Goal: Task Accomplishment & Management: Use online tool/utility

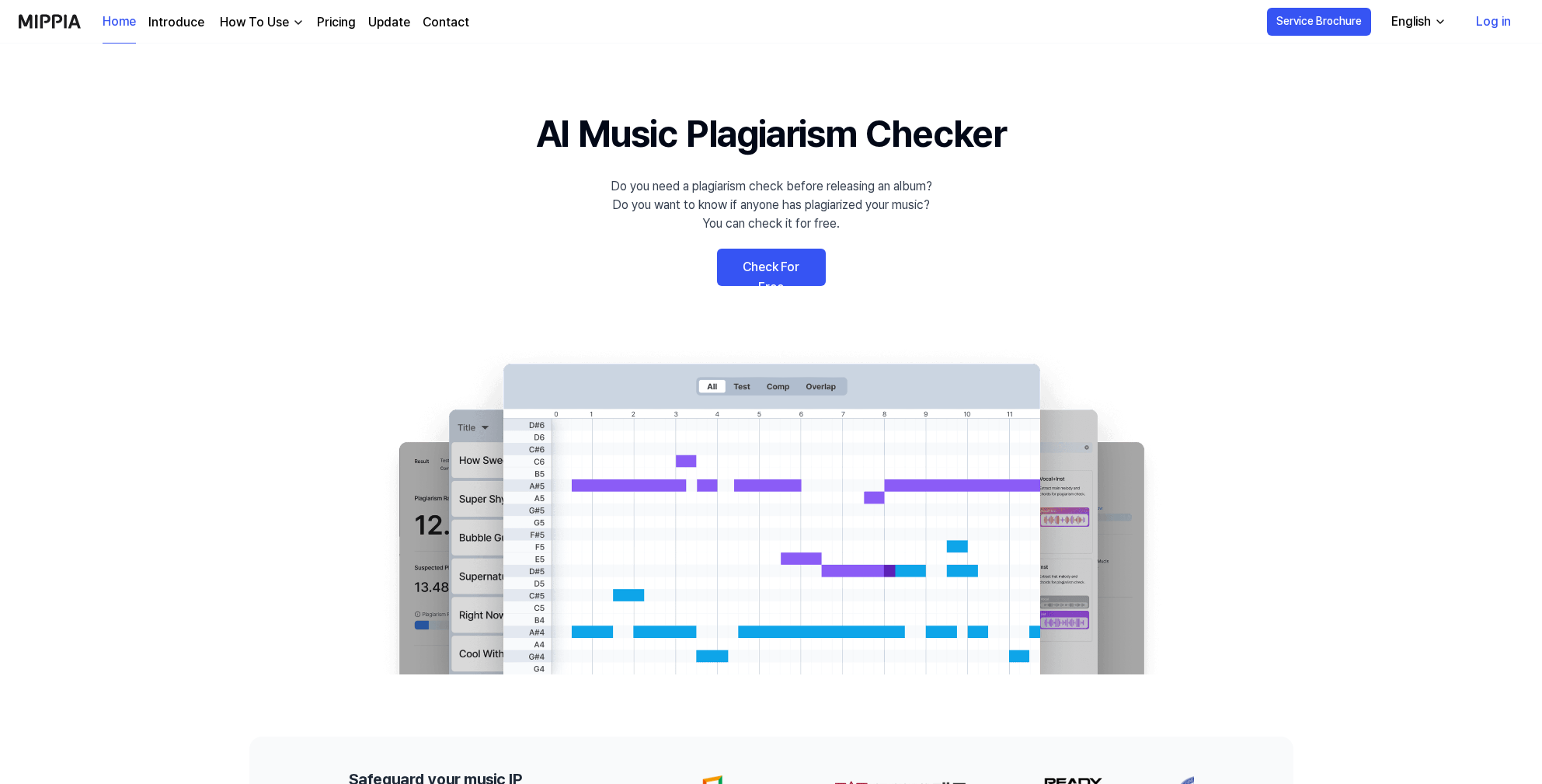
click at [782, 268] on link "Check For Free" at bounding box center [771, 267] width 109 height 38
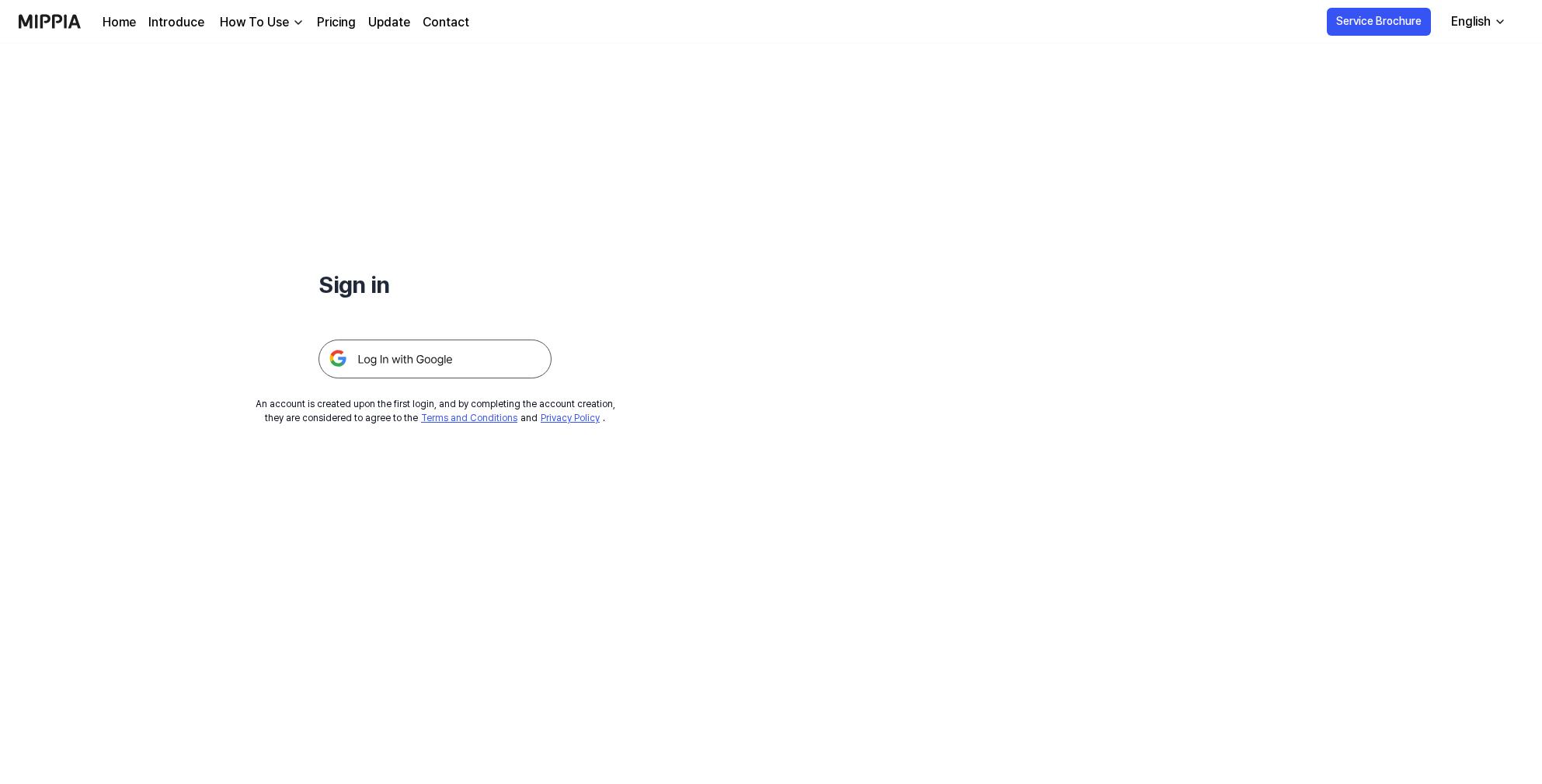
click at [458, 362] on img at bounding box center [435, 359] width 233 height 39
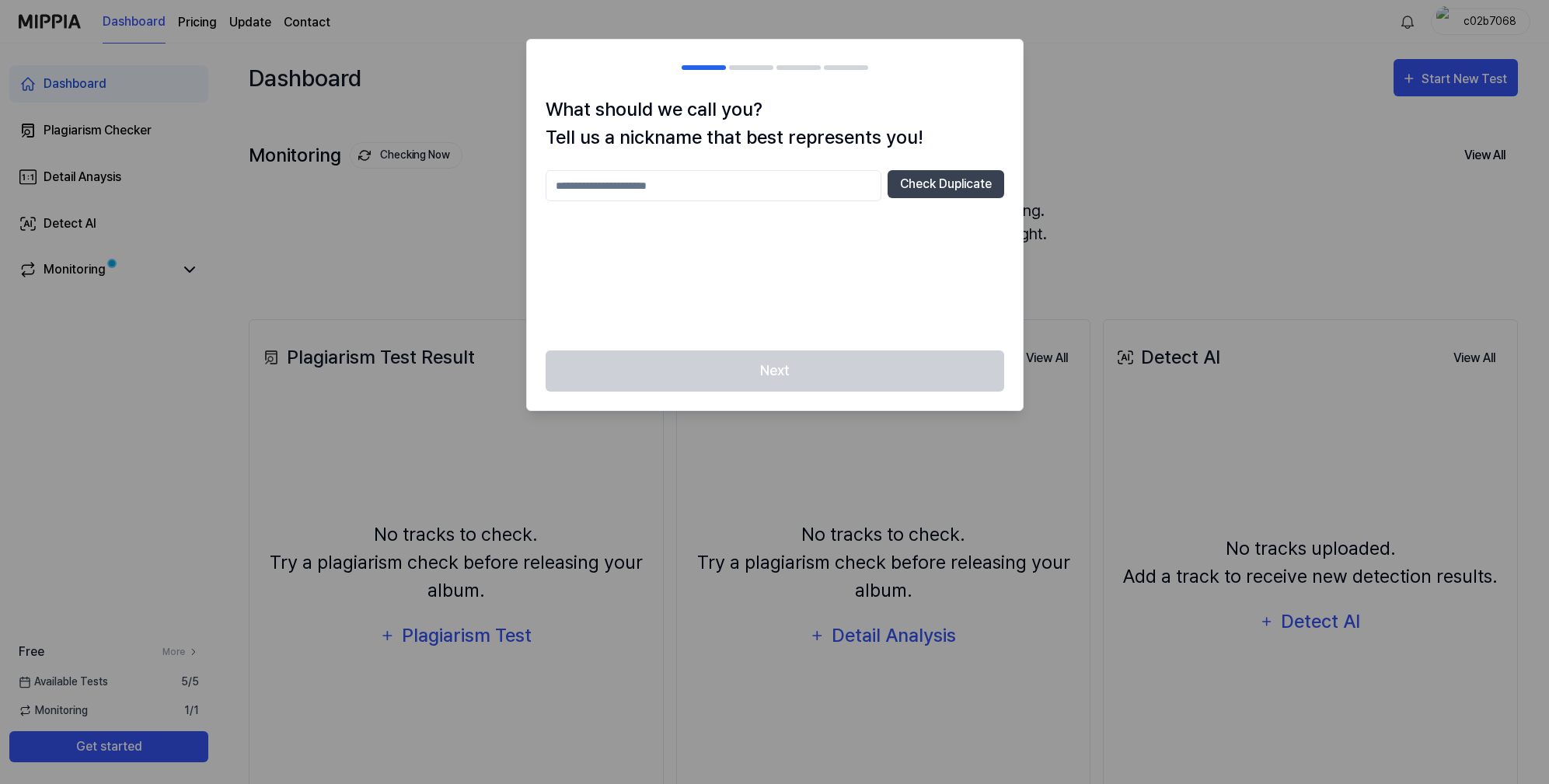
click at [820, 188] on input "text" at bounding box center [713, 185] width 336 height 31
type input "*****"
click at [908, 194] on button "Check Duplicate" at bounding box center [945, 184] width 117 height 28
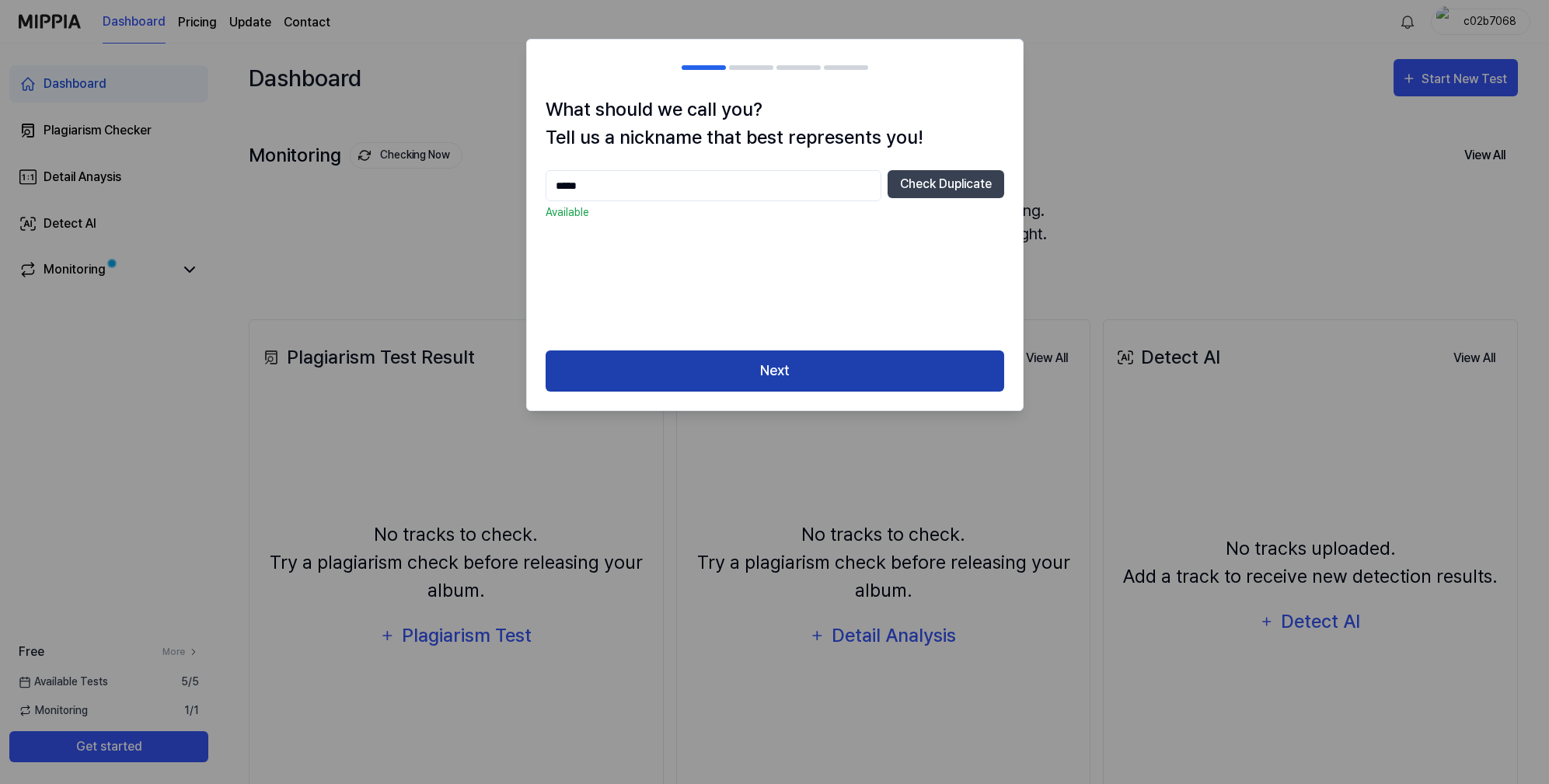
click at [800, 360] on button "Next" at bounding box center [774, 371] width 458 height 41
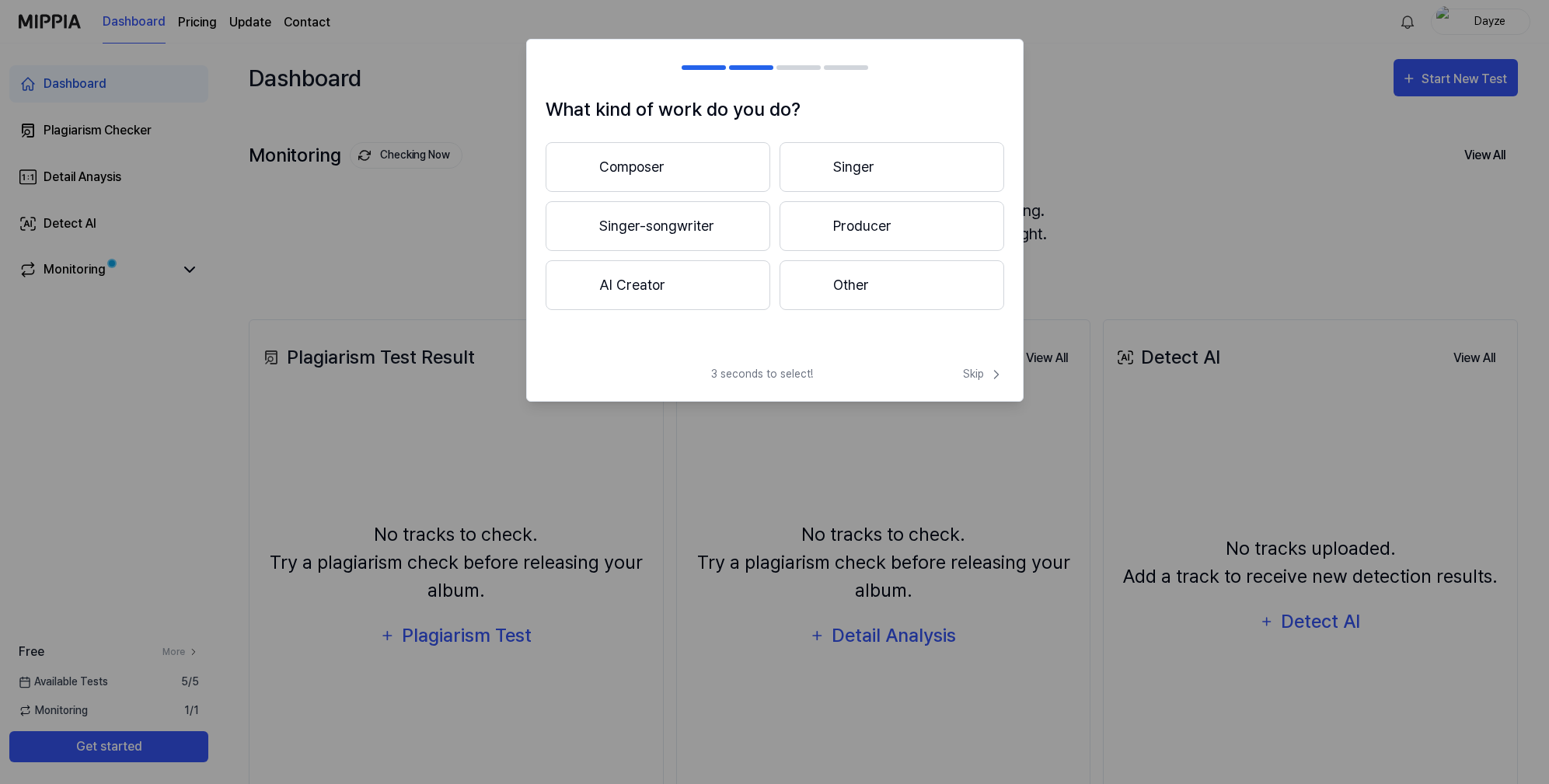
click at [712, 225] on button "Singer-songwriter" at bounding box center [658, 225] width 225 height 50
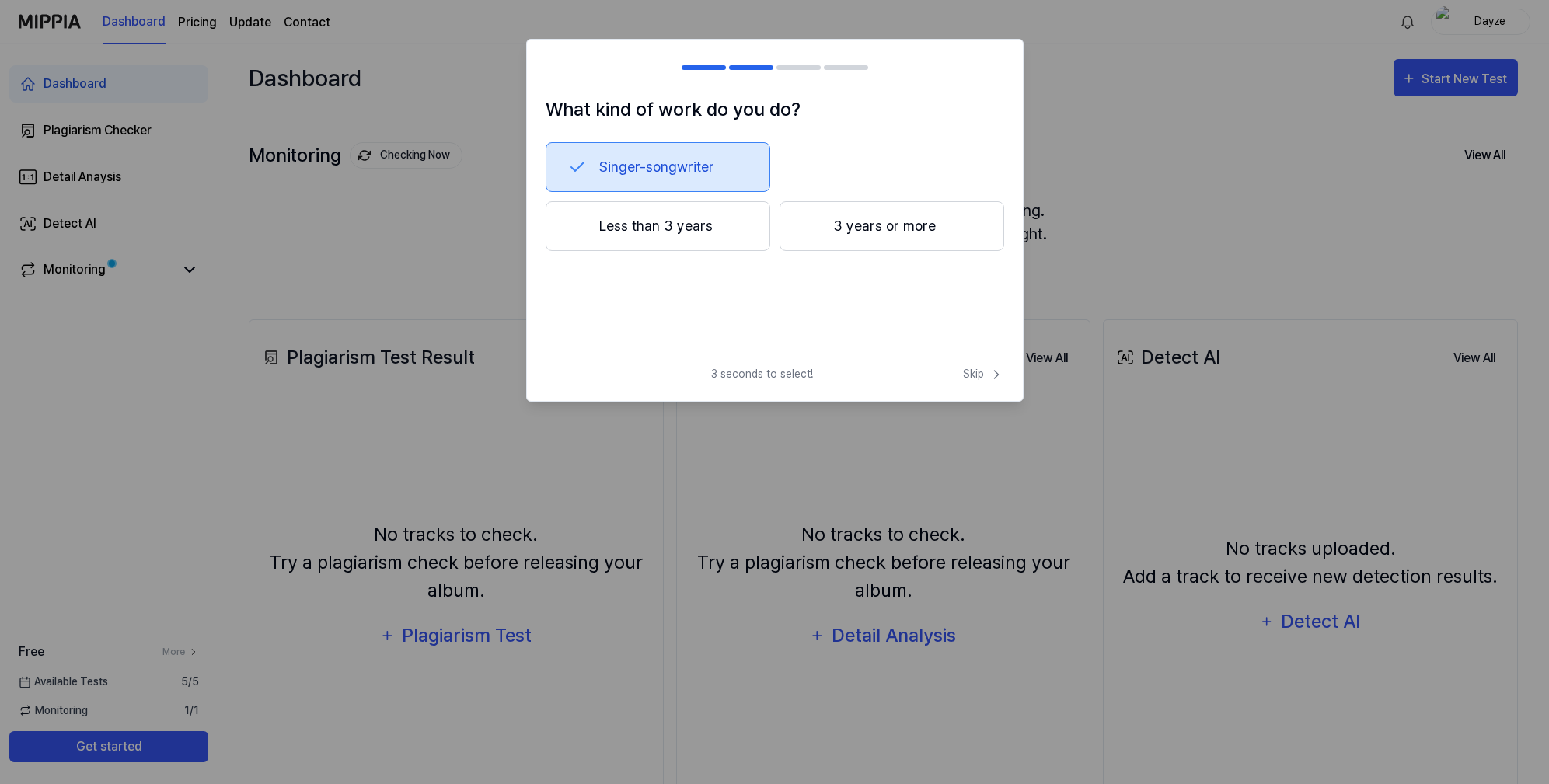
click at [627, 222] on button "Less than 3 years" at bounding box center [658, 225] width 225 height 50
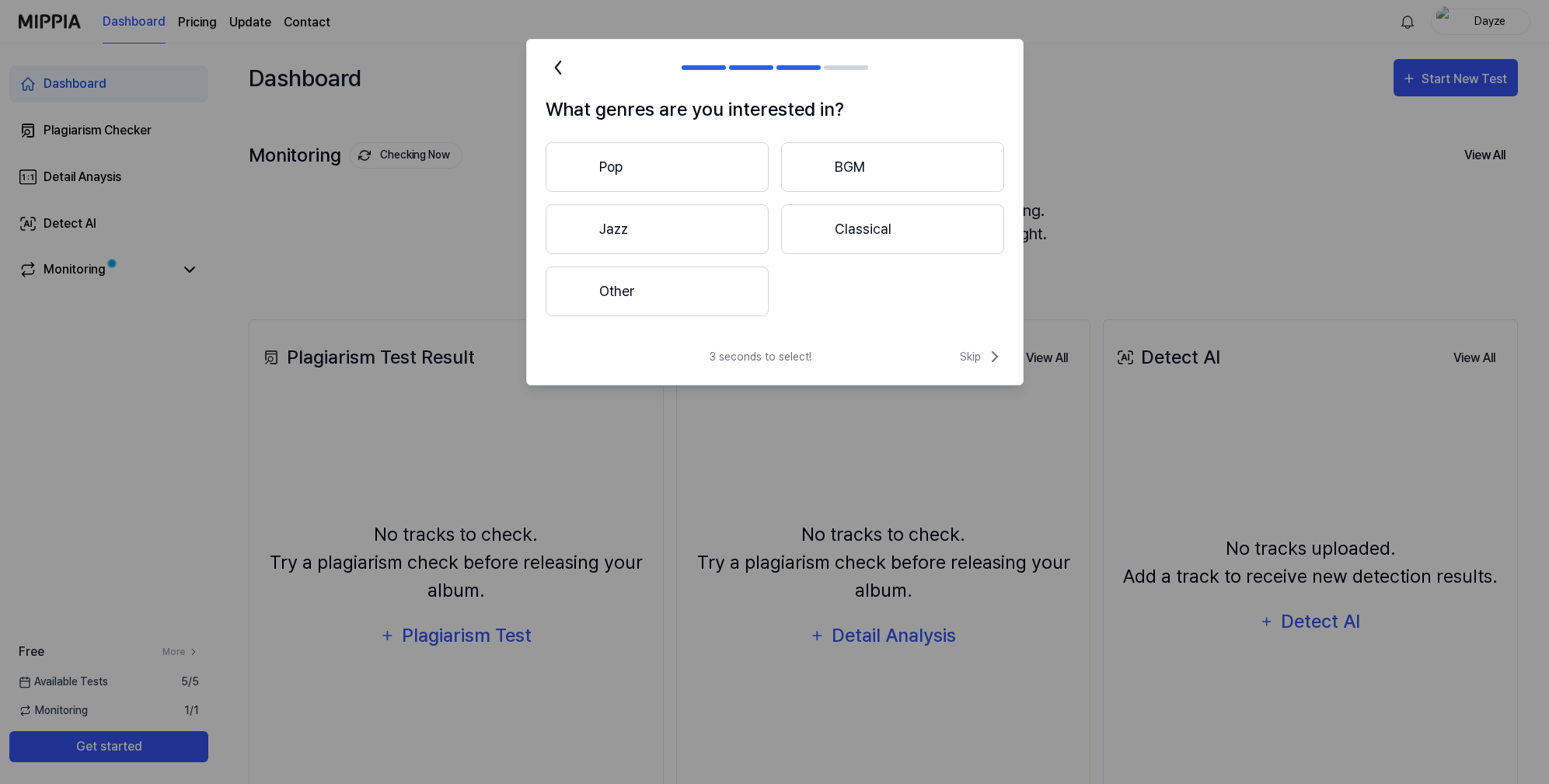
click at [618, 179] on button "Pop" at bounding box center [657, 167] width 223 height 50
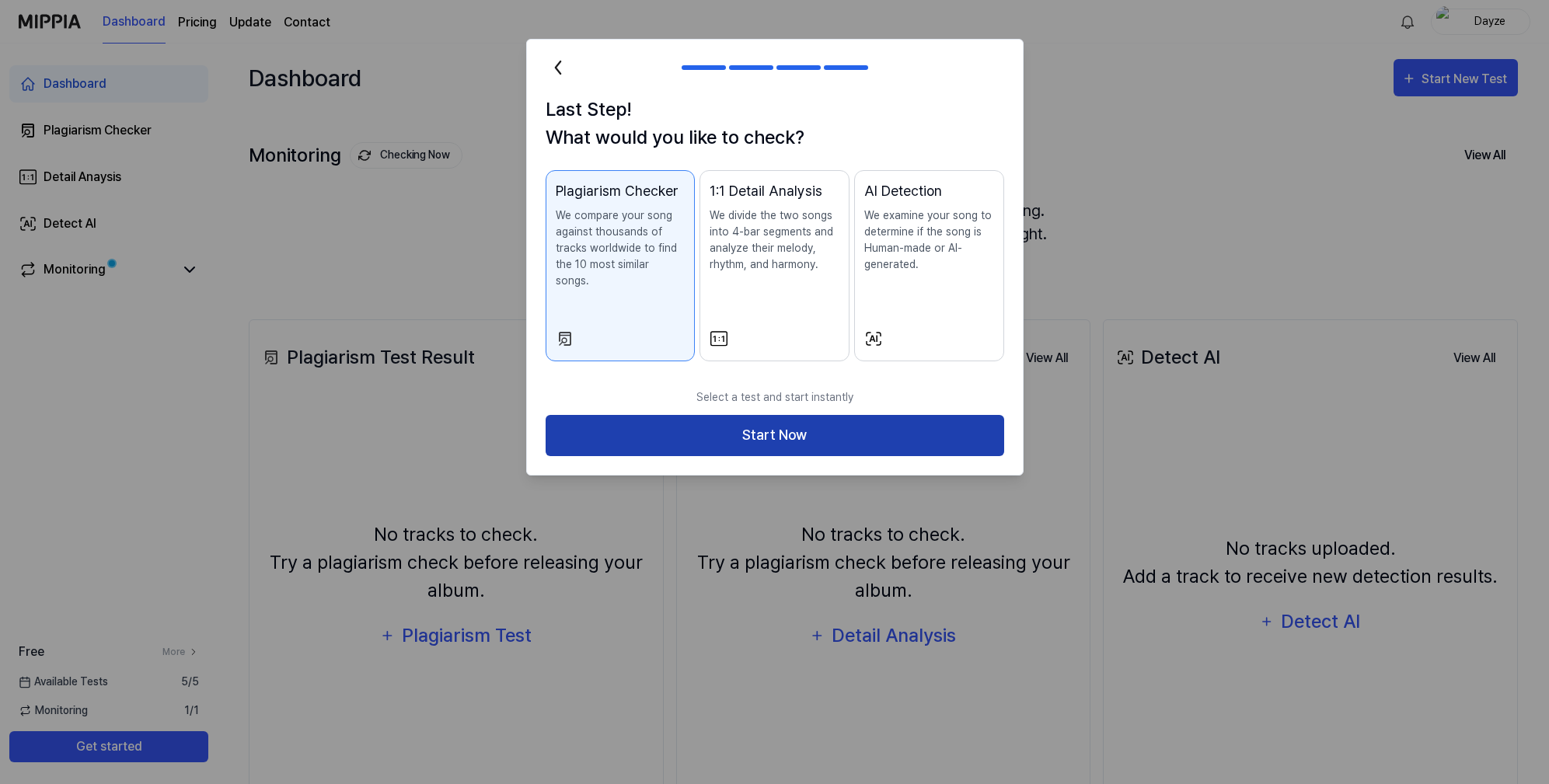
click at [867, 423] on button "Start Now" at bounding box center [774, 435] width 458 height 41
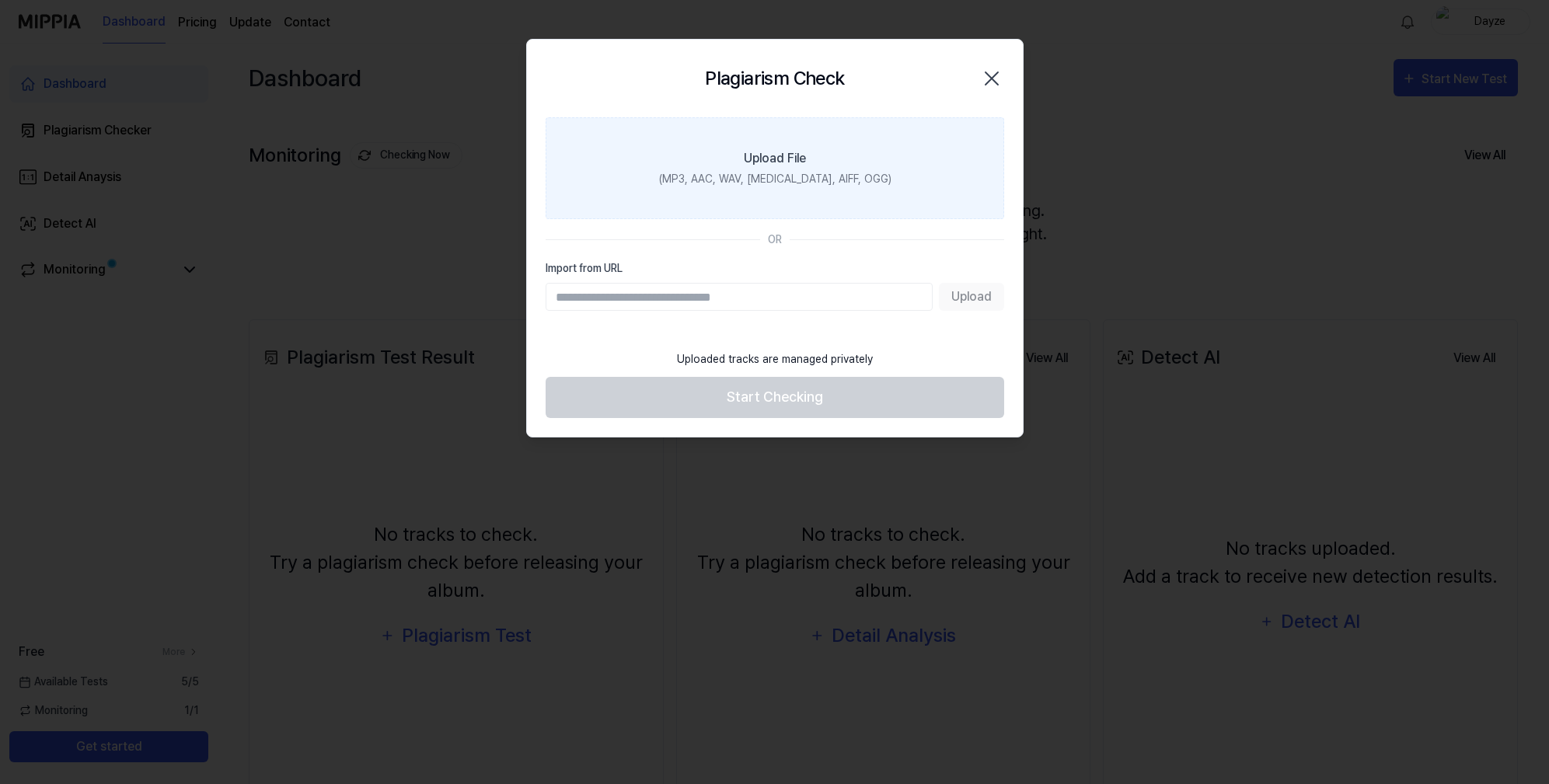
click at [759, 168] on label "Upload File (MP3, AAC, WAV, [MEDICAL_DATA], AIFF, OGG)" at bounding box center [774, 168] width 458 height 102
click at [0, 0] on input "Upload File (MP3, AAC, WAV, [MEDICAL_DATA], AIFF, OGG)" at bounding box center [0, 0] width 0 height 0
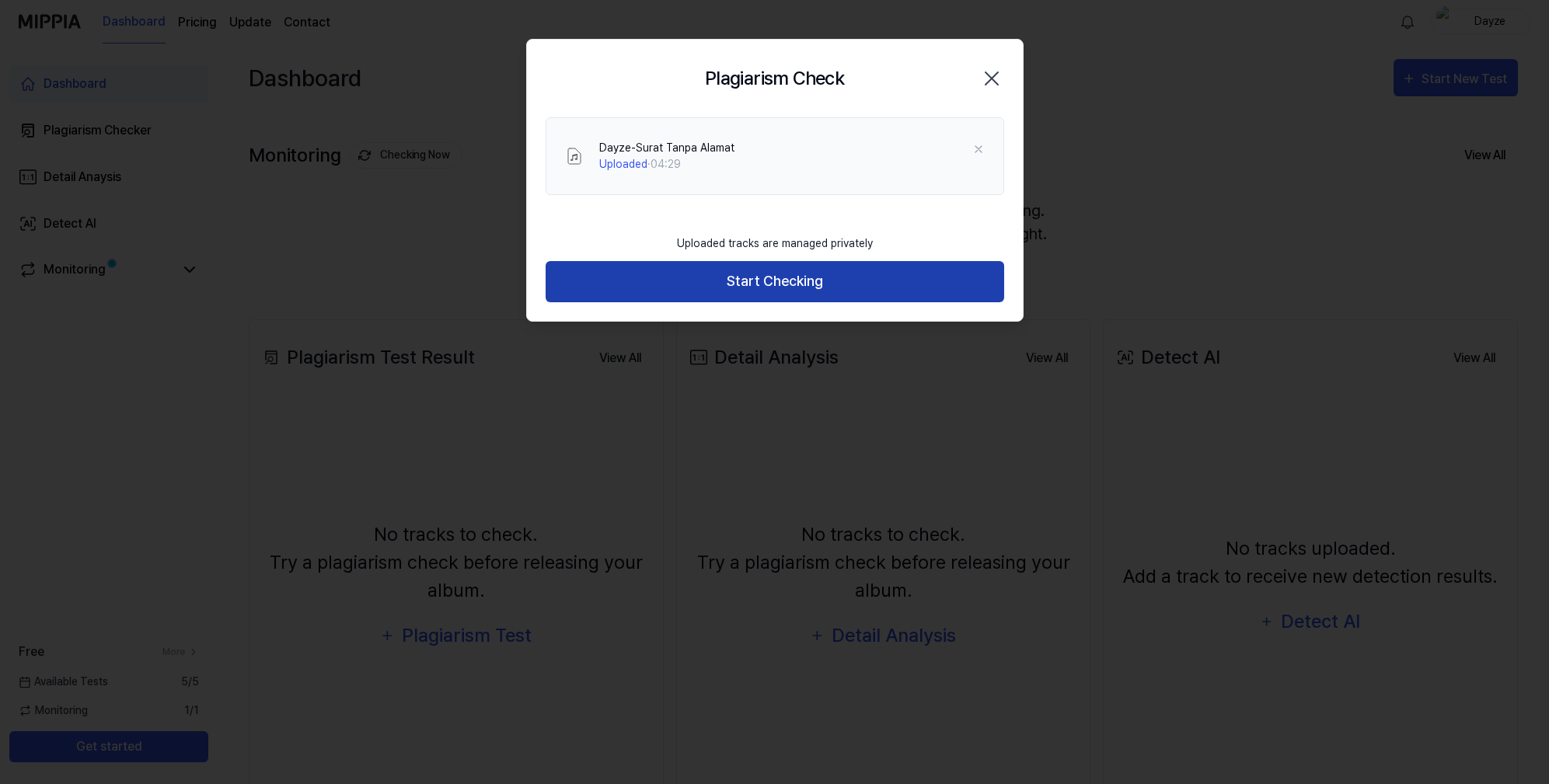
click at [769, 281] on button "Start Checking" at bounding box center [774, 282] width 458 height 41
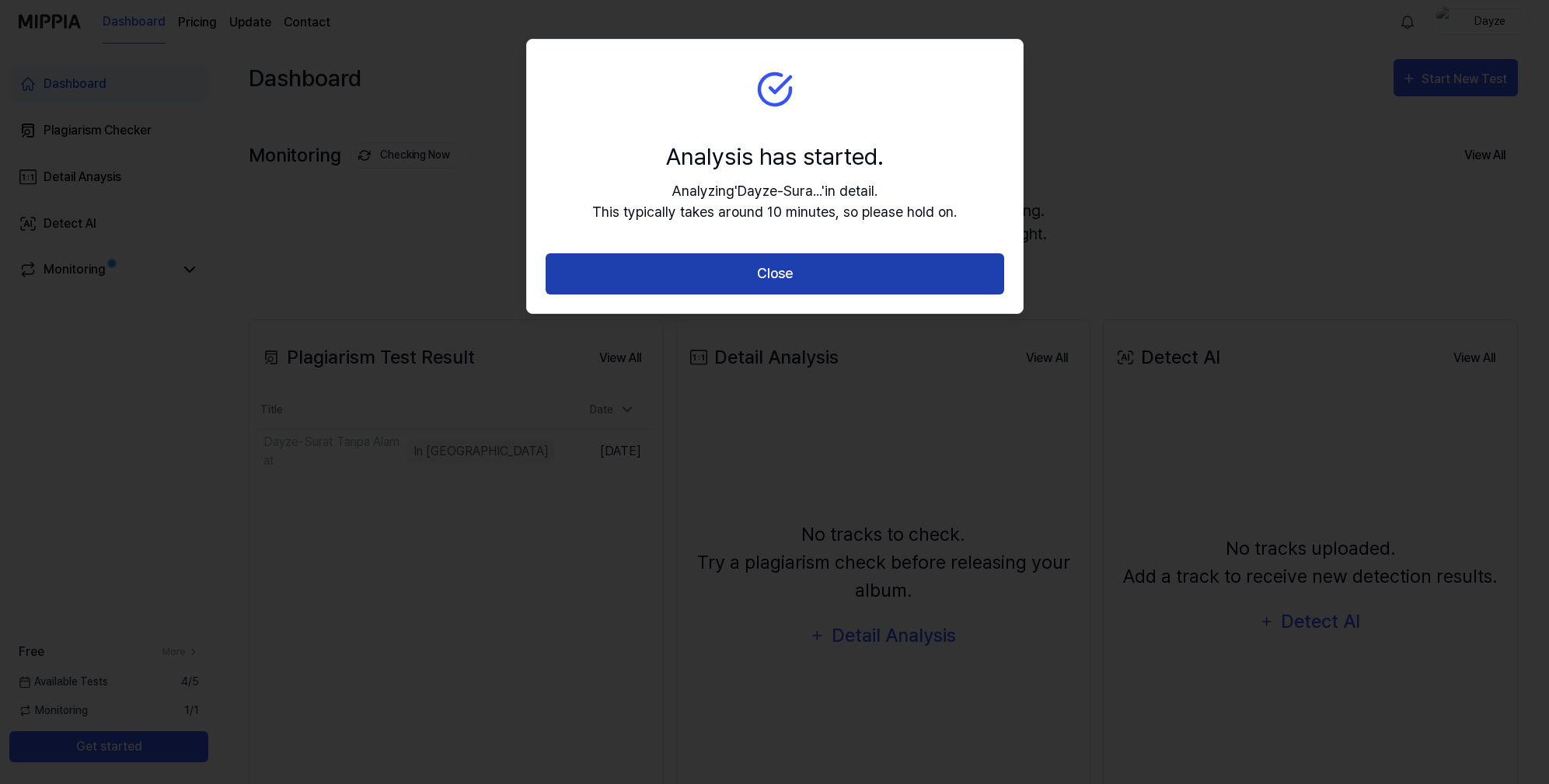
click at [769, 281] on button "Close" at bounding box center [774, 274] width 458 height 41
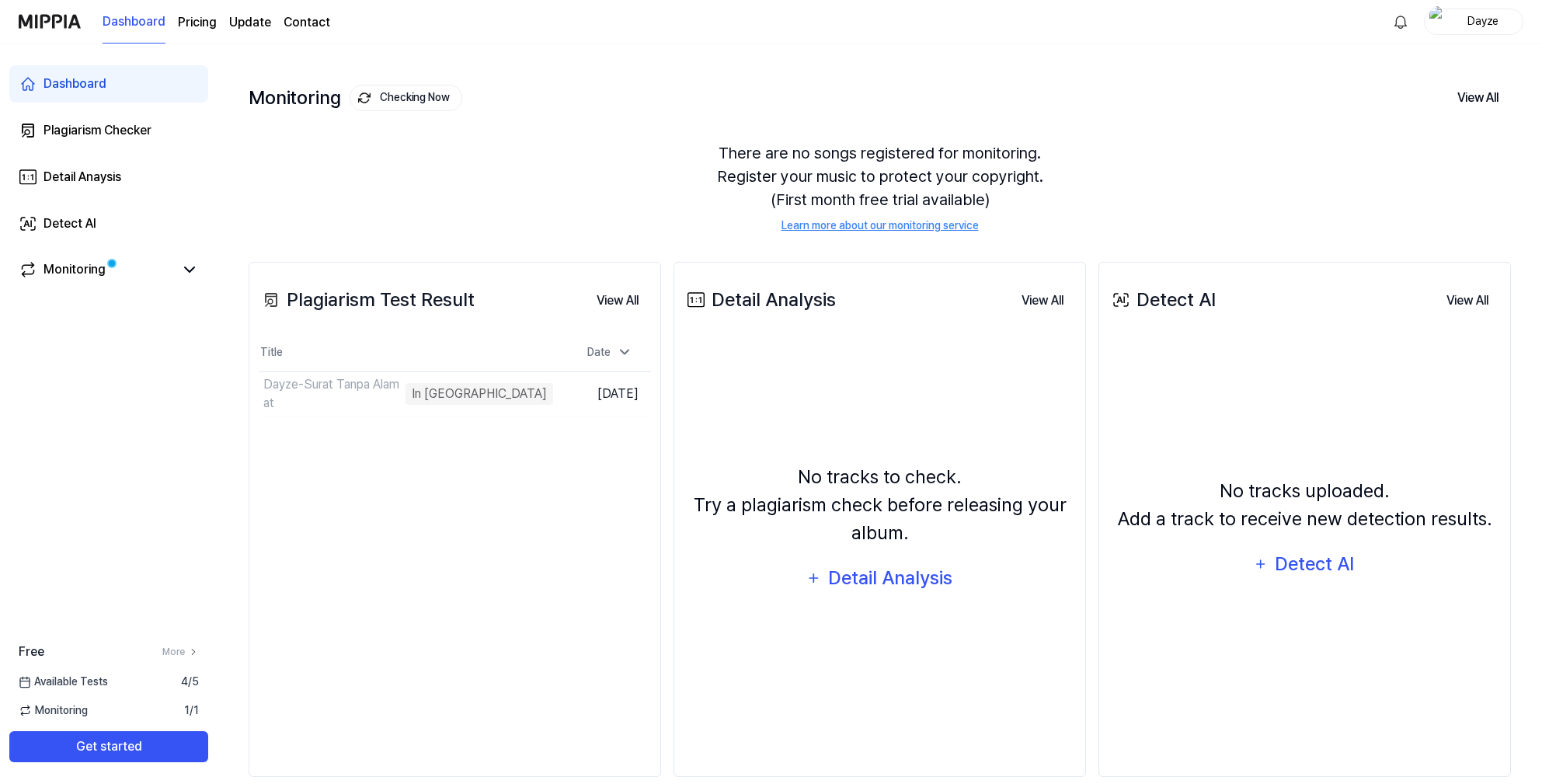
scroll to position [81, 0]
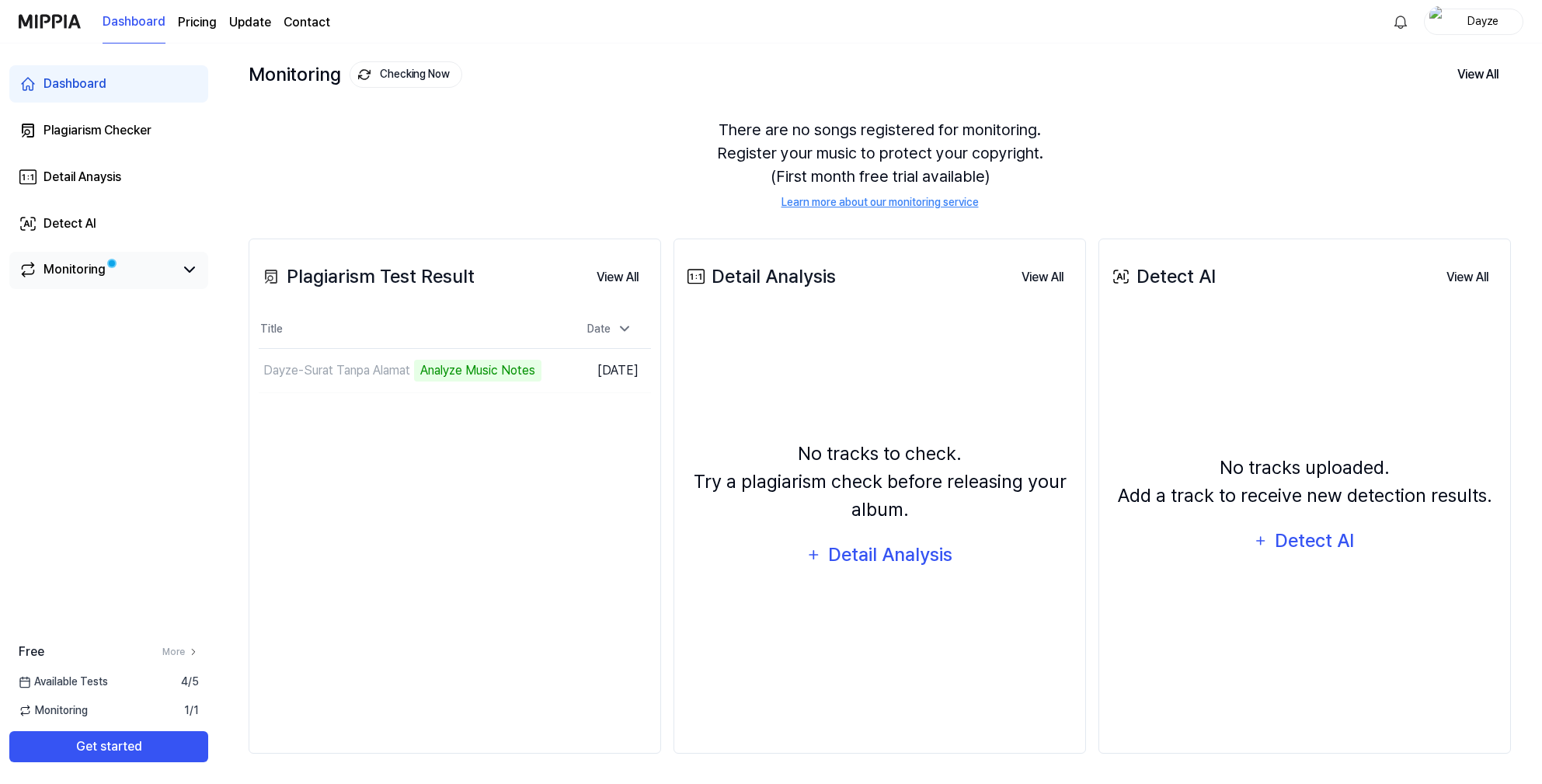
click at [165, 278] on link "Monitoring" at bounding box center [96, 270] width 155 height 19
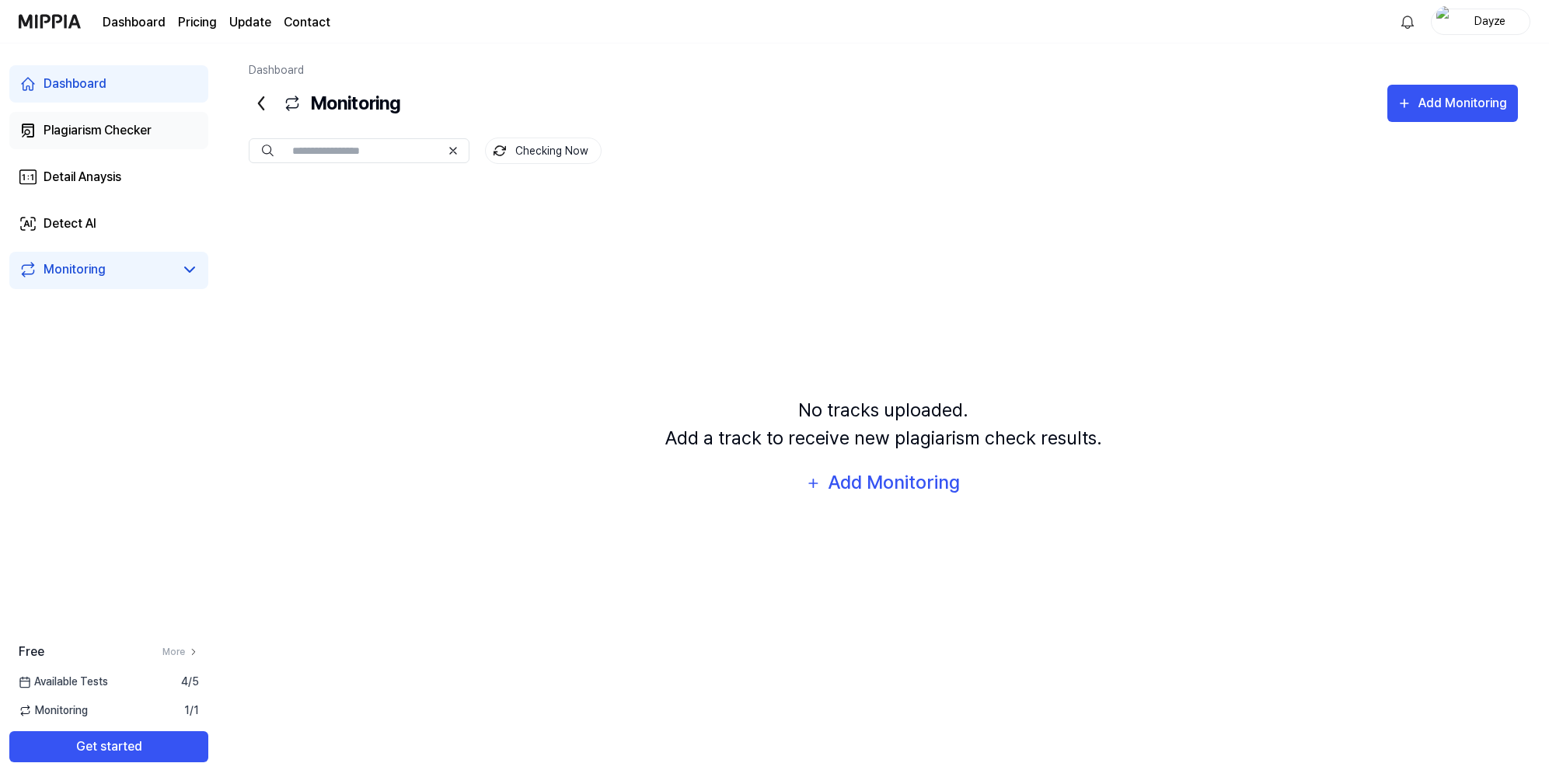
drag, startPoint x: 97, startPoint y: 91, endPoint x: 98, endPoint y: 127, distance: 36.0
click at [97, 91] on div "Dashboard" at bounding box center [74, 83] width 63 height 19
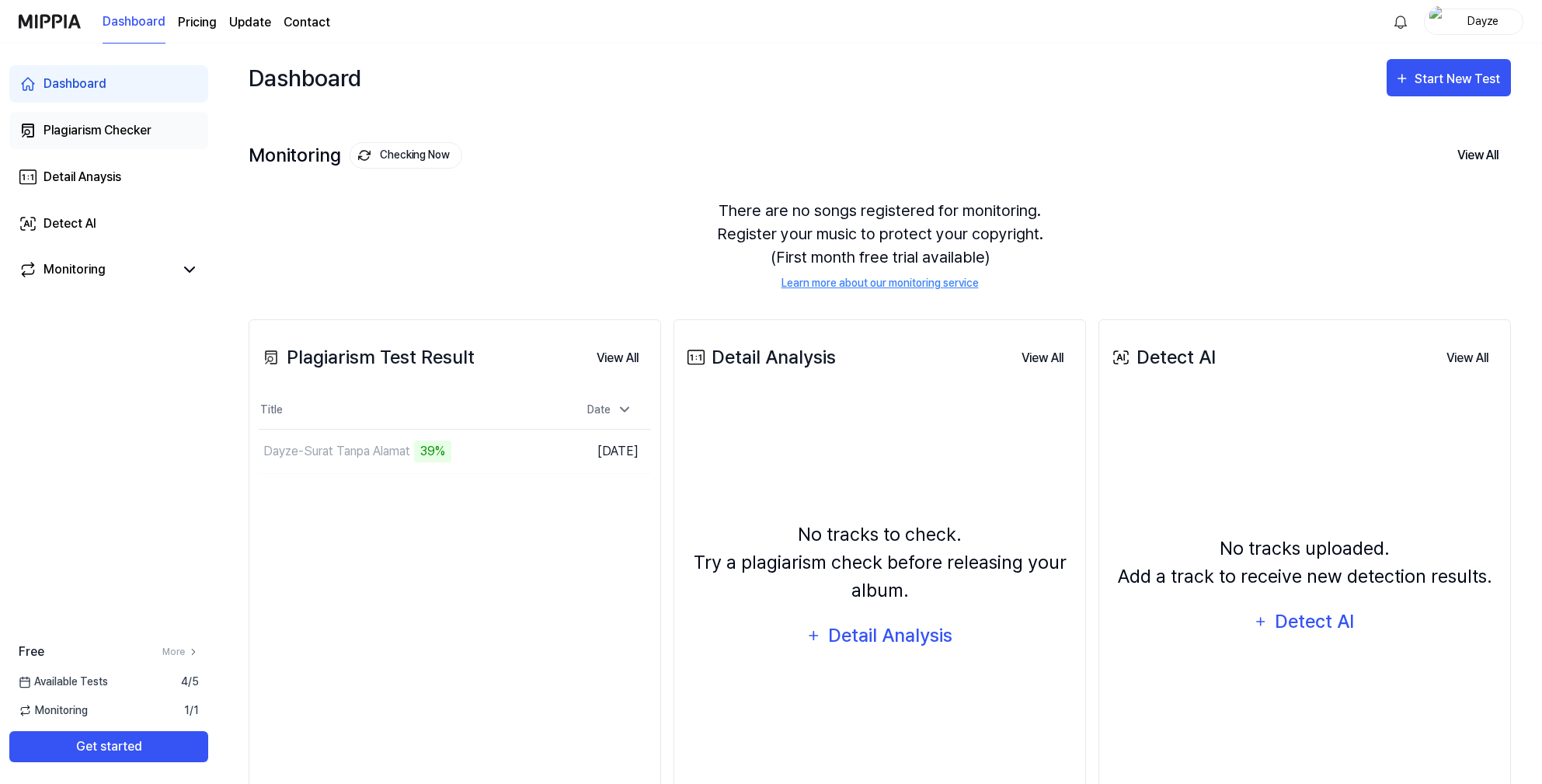
click at [99, 138] on div "Plagiarism Checker" at bounding box center [97, 130] width 108 height 19
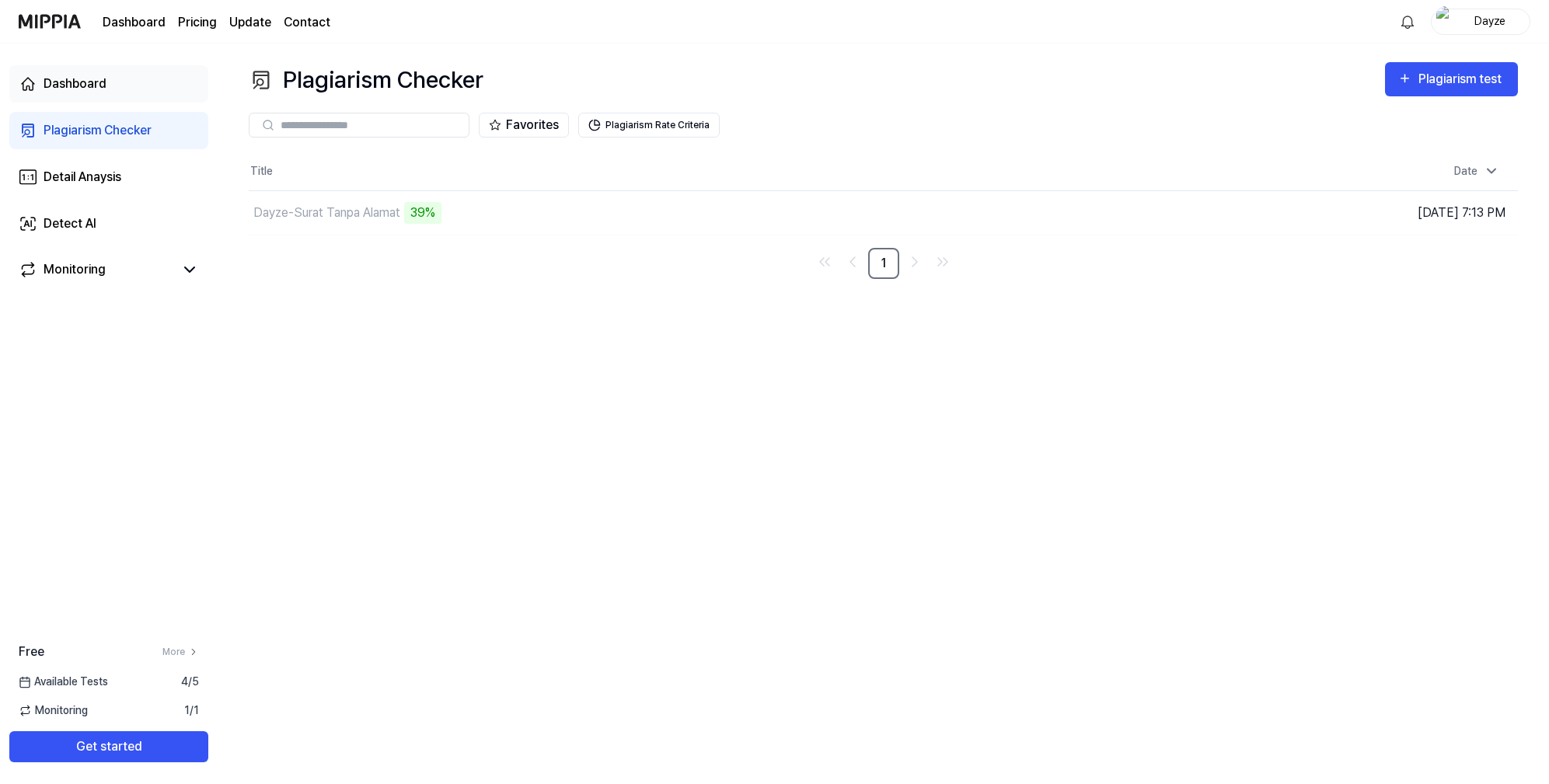
click at [98, 96] on link "Dashboard" at bounding box center [109, 84] width 199 height 38
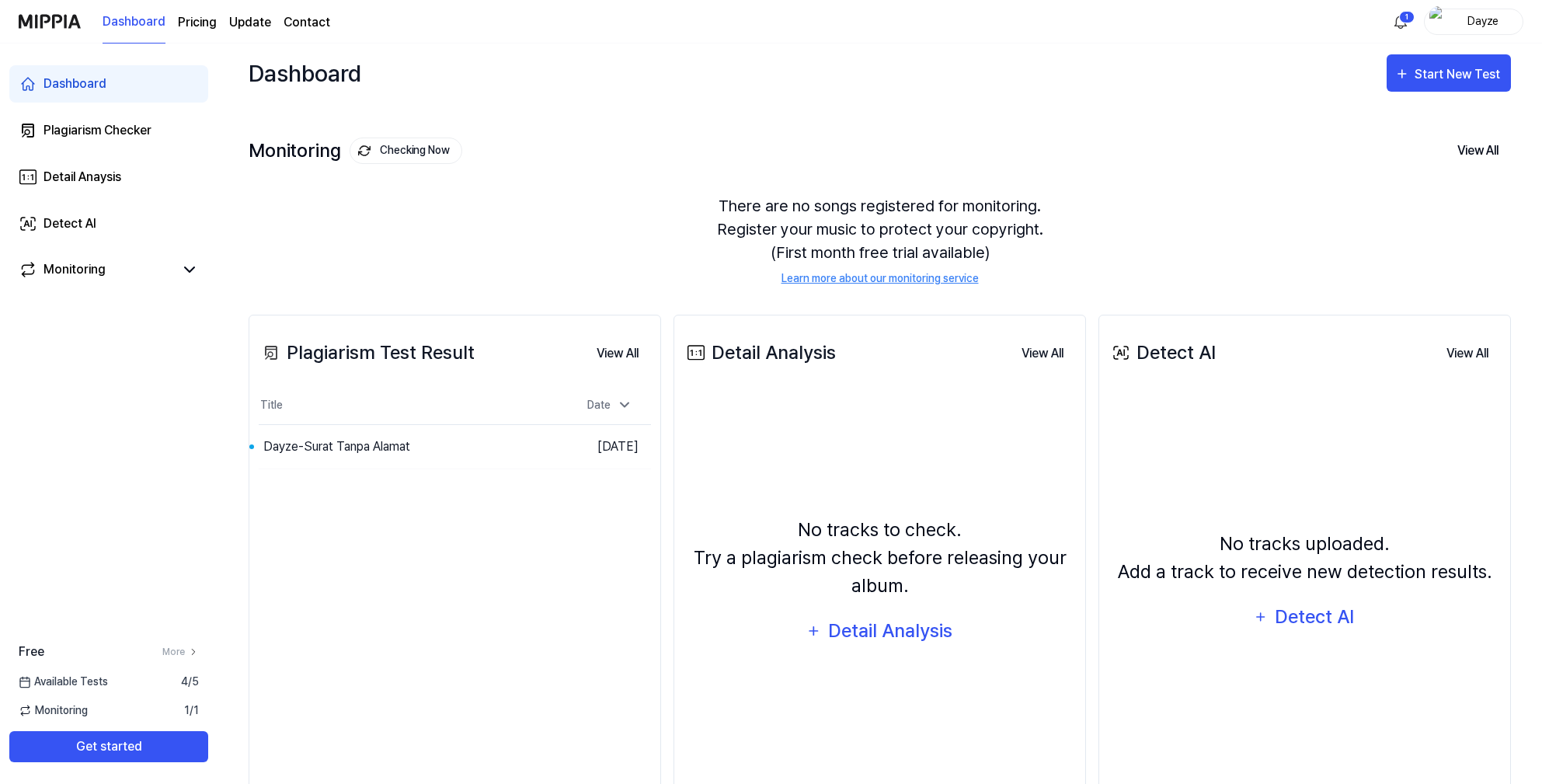
scroll to position [81, 0]
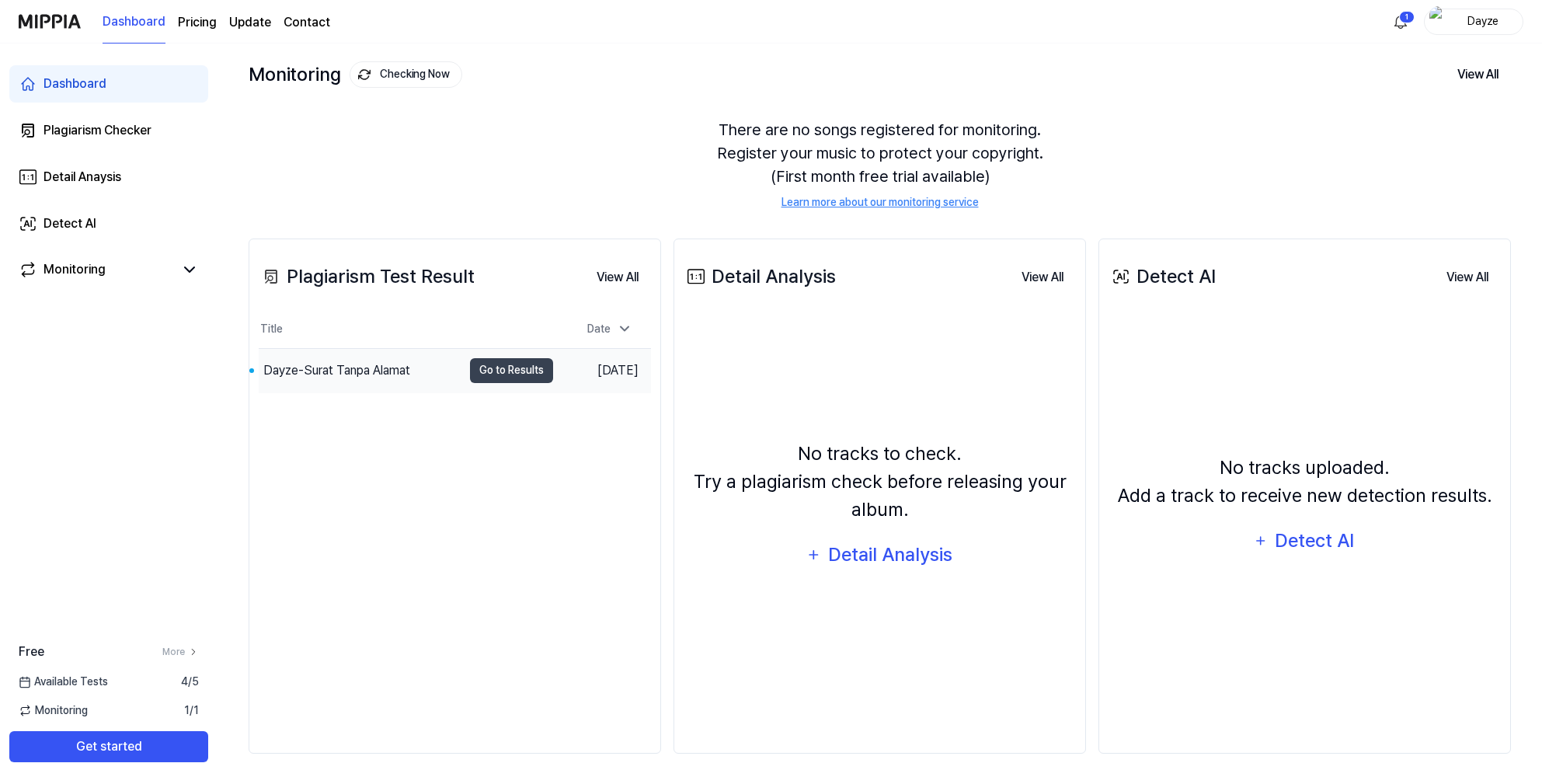
click at [315, 368] on div "Dayze-Surat Tanpa Alamat" at bounding box center [336, 370] width 147 height 19
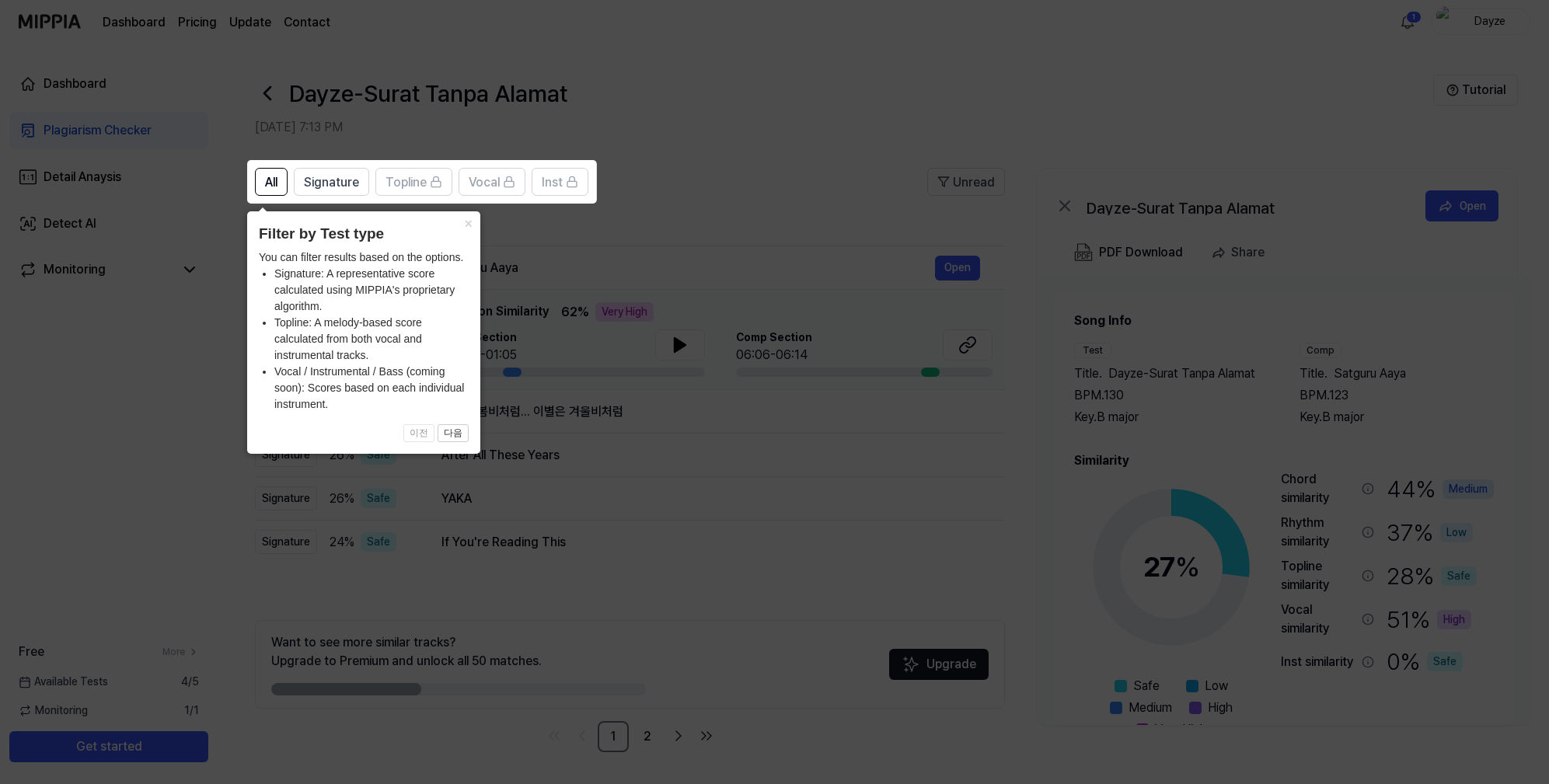
click at [762, 186] on icon at bounding box center [774, 392] width 1549 height 784
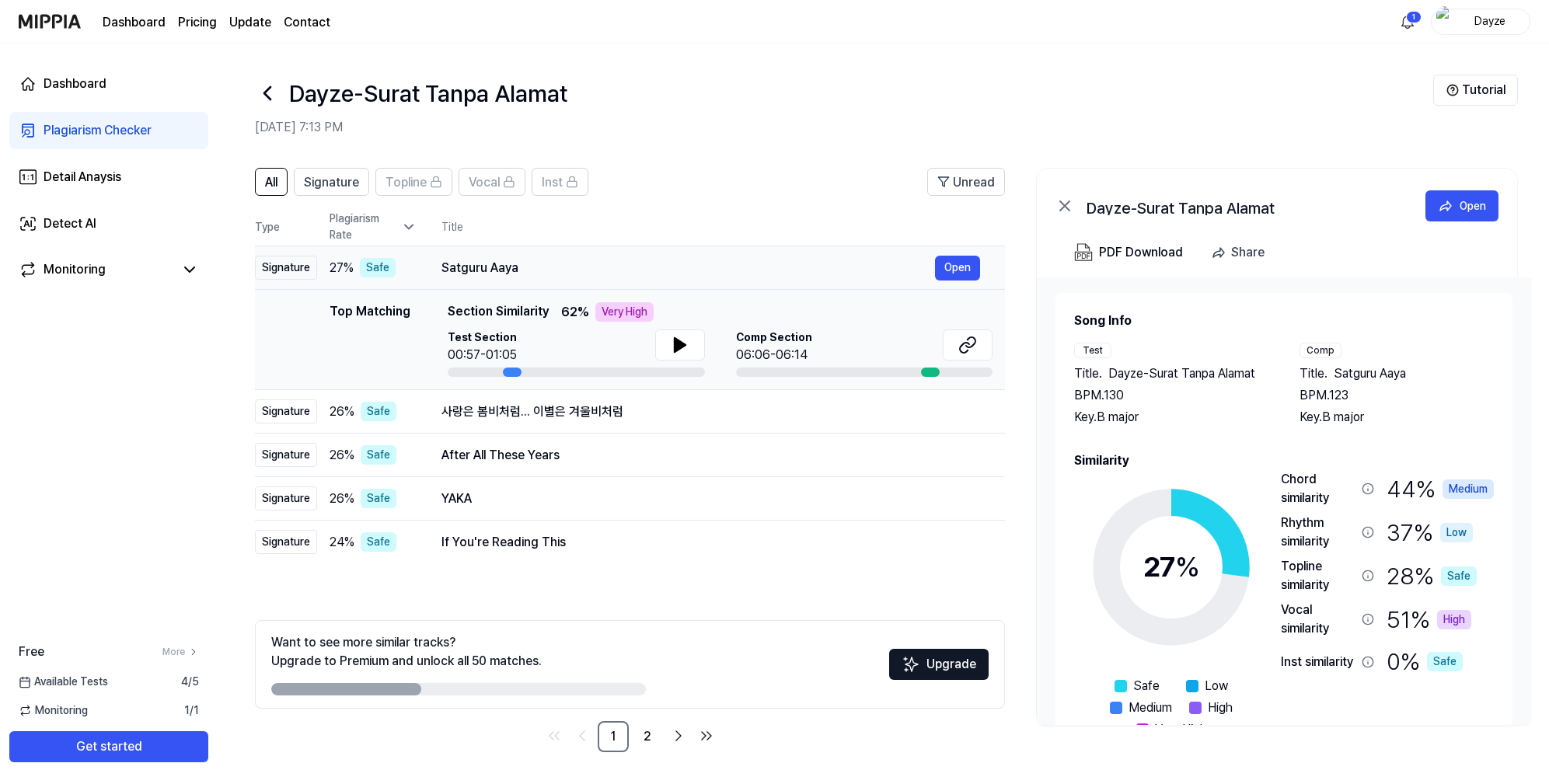
click at [654, 273] on div "Satguru Aaya" at bounding box center [688, 268] width 493 height 19
click at [672, 345] on icon at bounding box center [680, 345] width 19 height 19
click at [672, 346] on icon at bounding box center [680, 345] width 19 height 19
drag, startPoint x: 341, startPoint y: 328, endPoint x: 424, endPoint y: 274, distance: 99.0
click at [342, 327] on div "Top Matching" at bounding box center [369, 339] width 81 height 74
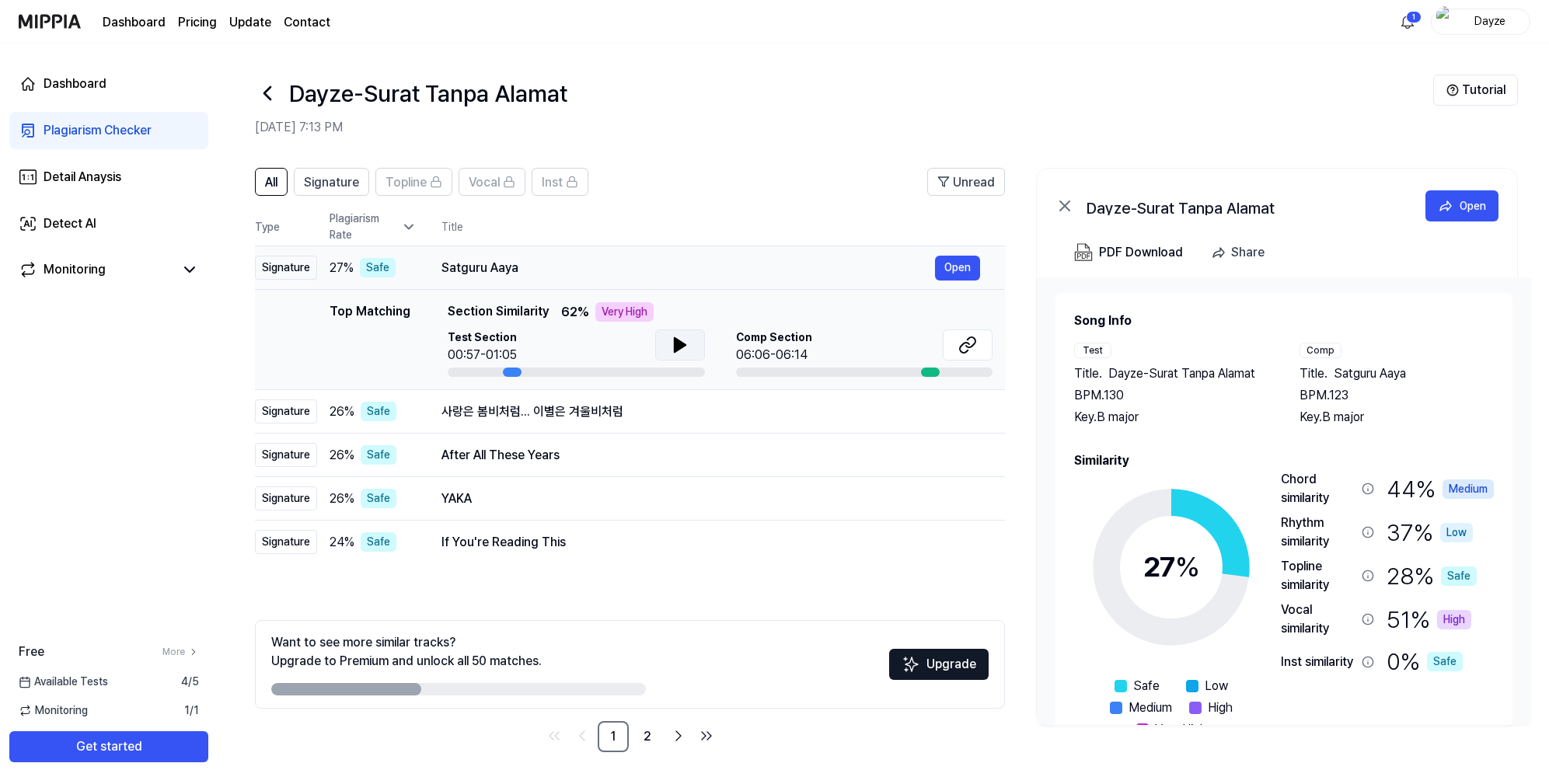
click at [464, 265] on div "Satguru Aaya" at bounding box center [688, 268] width 493 height 19
click at [962, 262] on button "Open" at bounding box center [957, 268] width 45 height 24
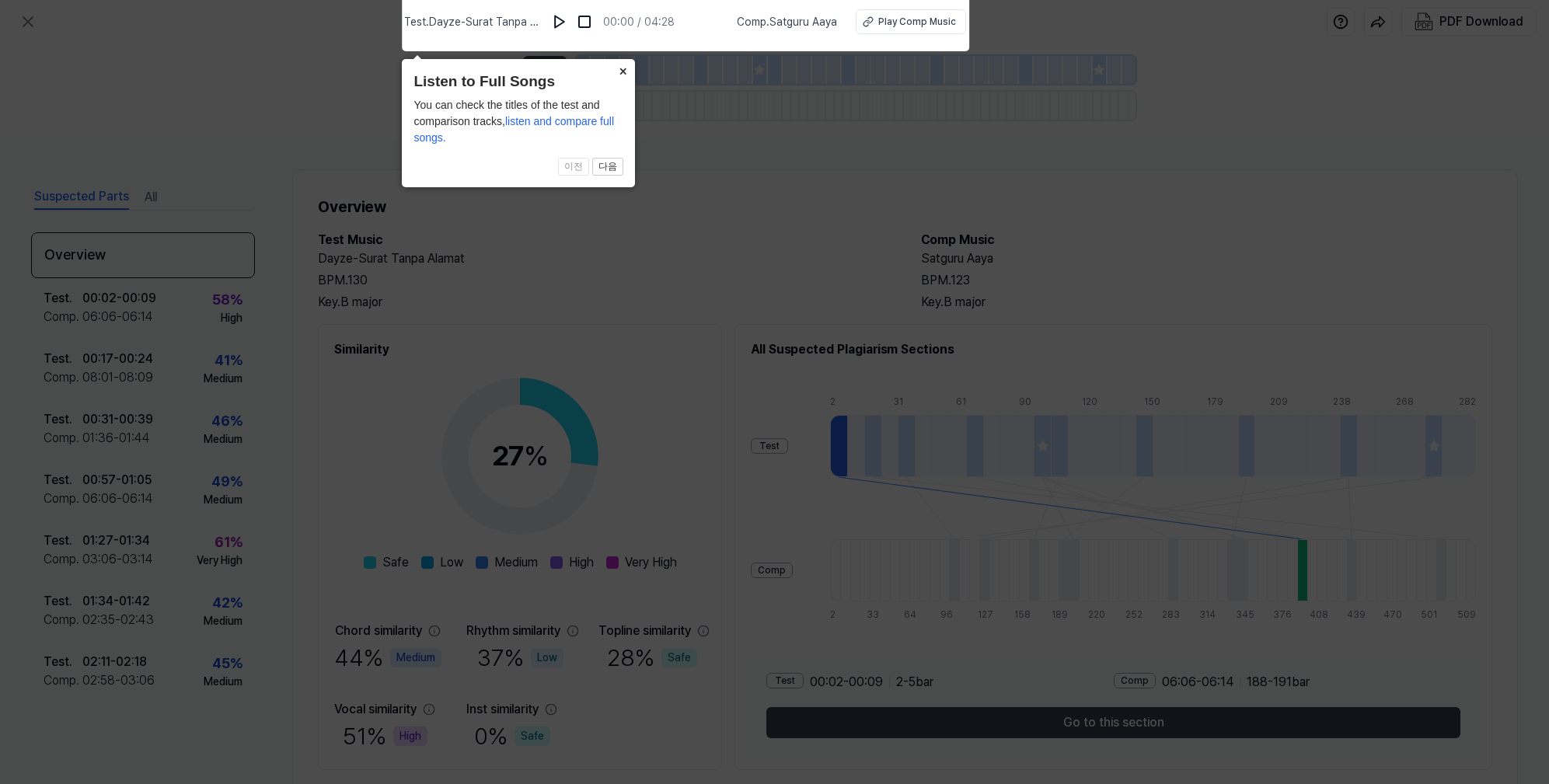
click at [622, 68] on button "×" at bounding box center [623, 69] width 25 height 22
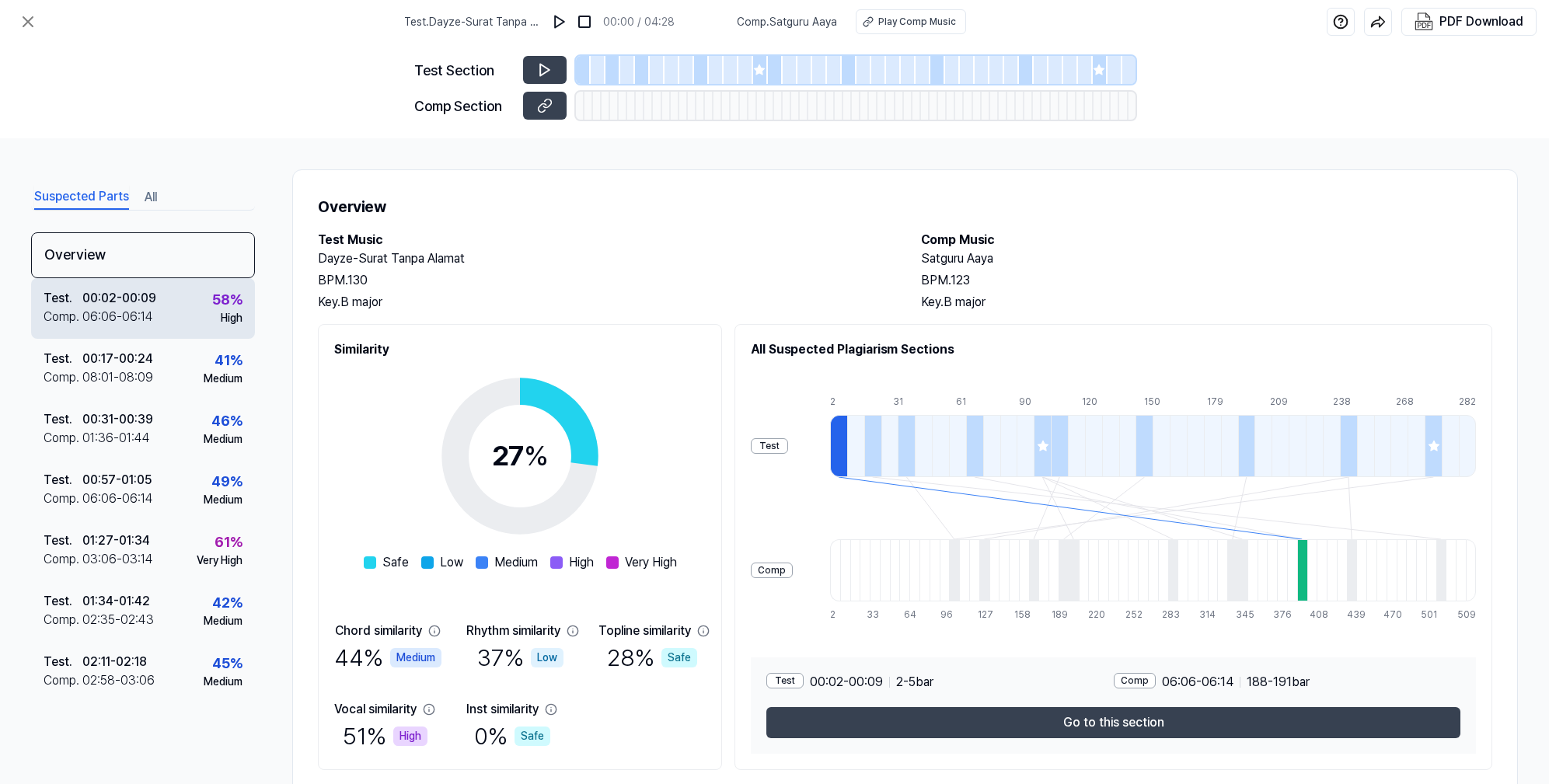
click at [69, 306] on div "Test ." at bounding box center [63, 298] width 39 height 19
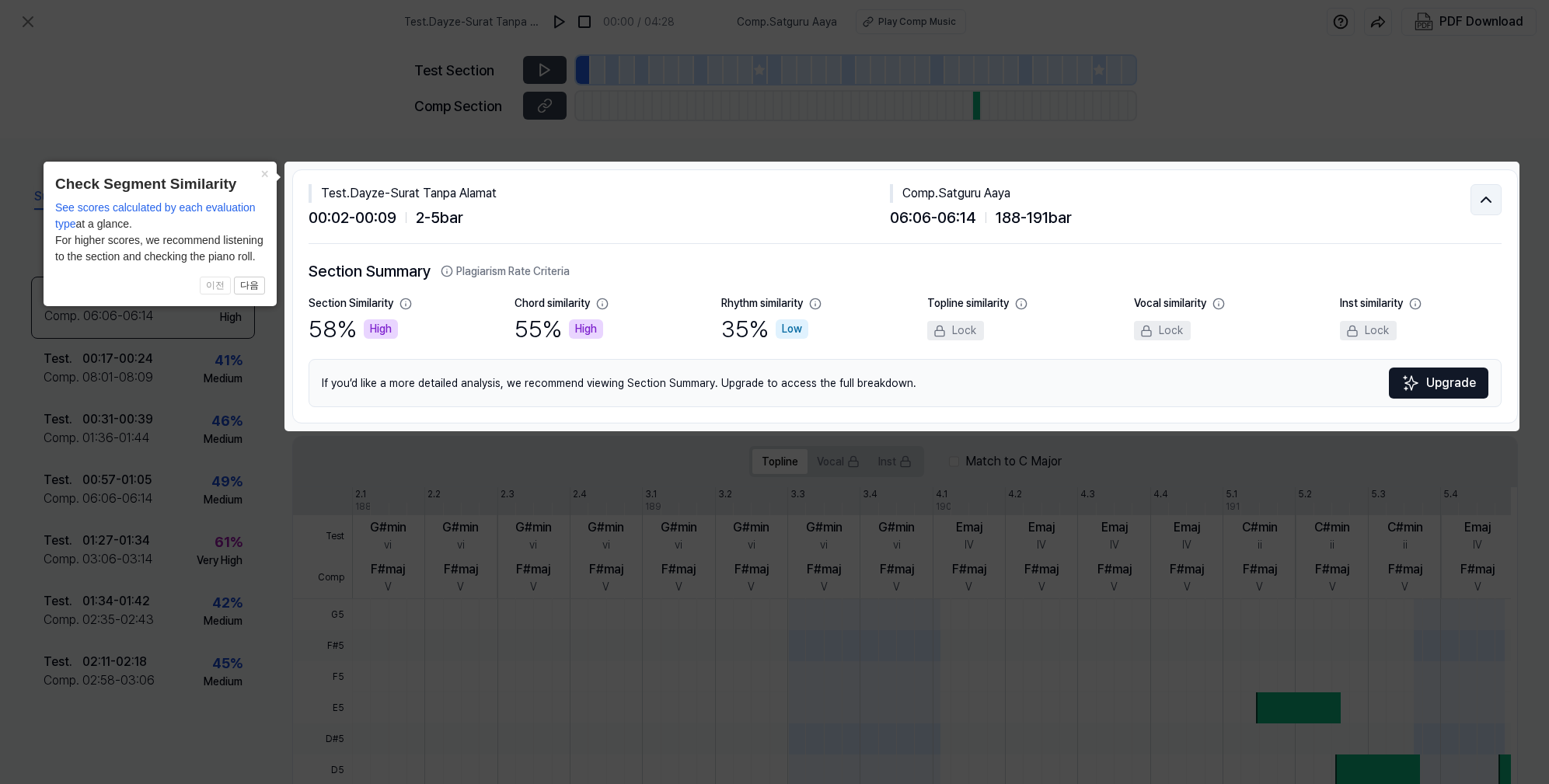
click at [1481, 198] on icon at bounding box center [1485, 200] width 9 height 5
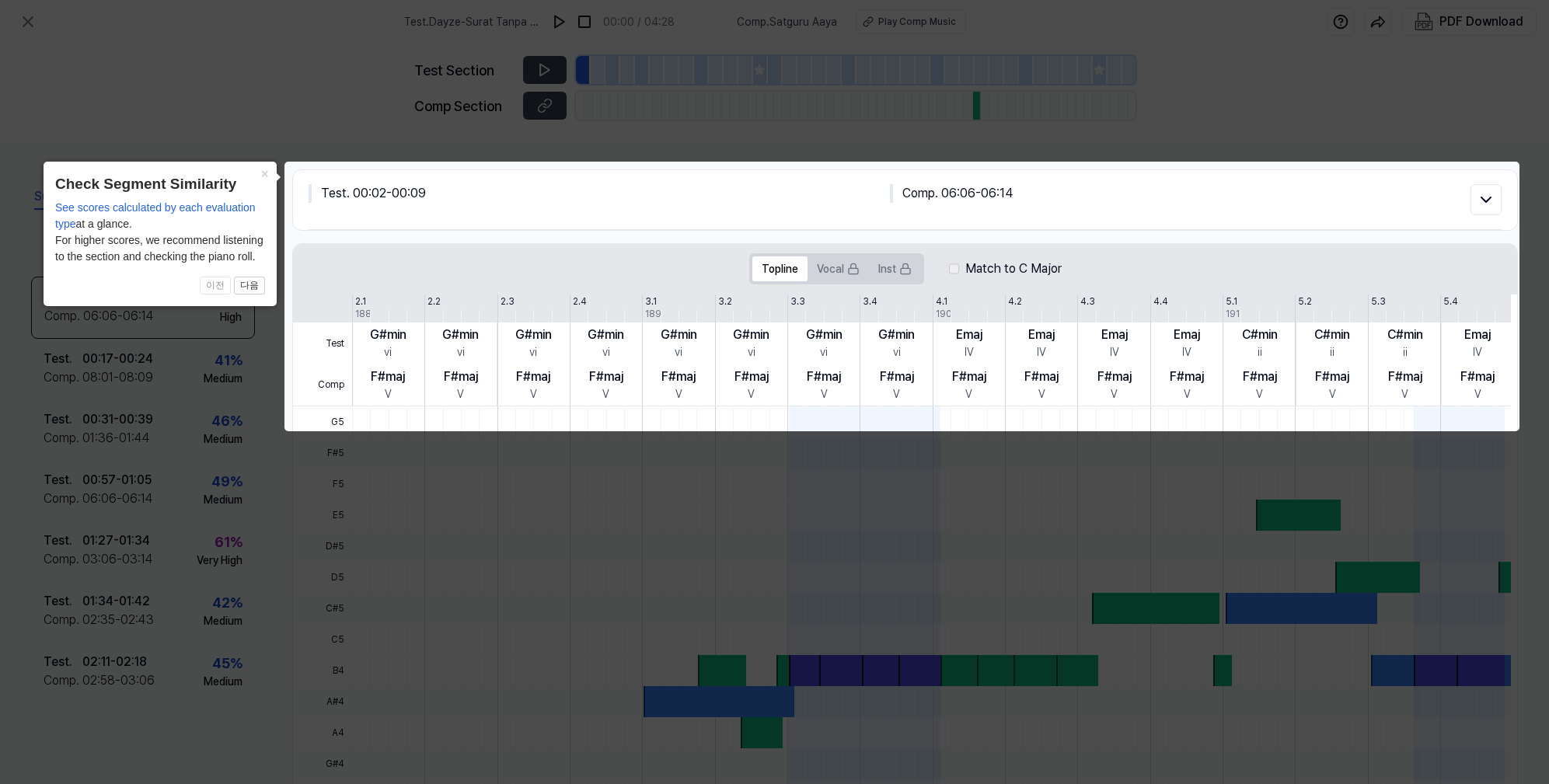
click at [1375, 78] on icon at bounding box center [774, 392] width 1549 height 784
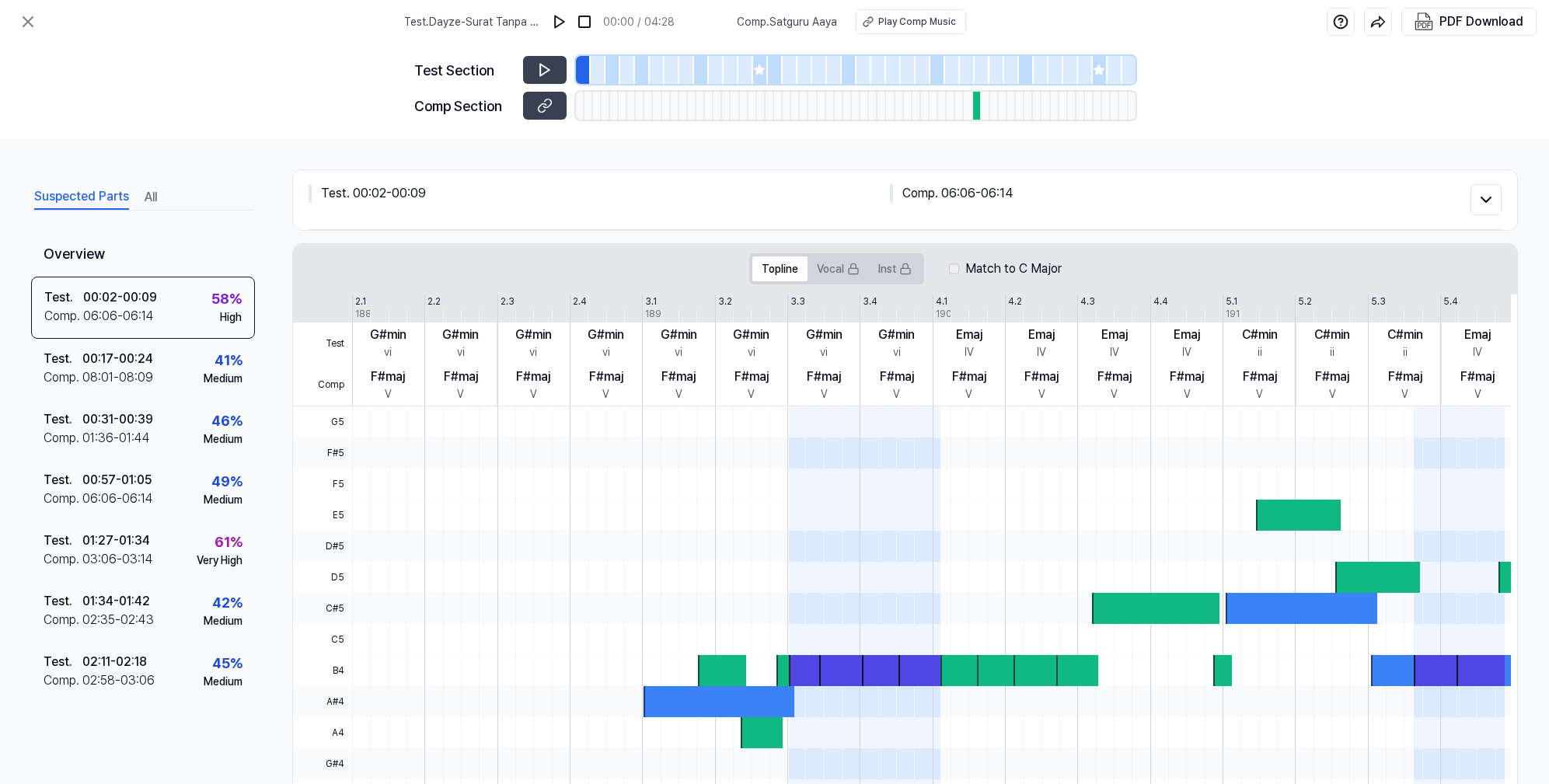
scroll to position [88, 0]
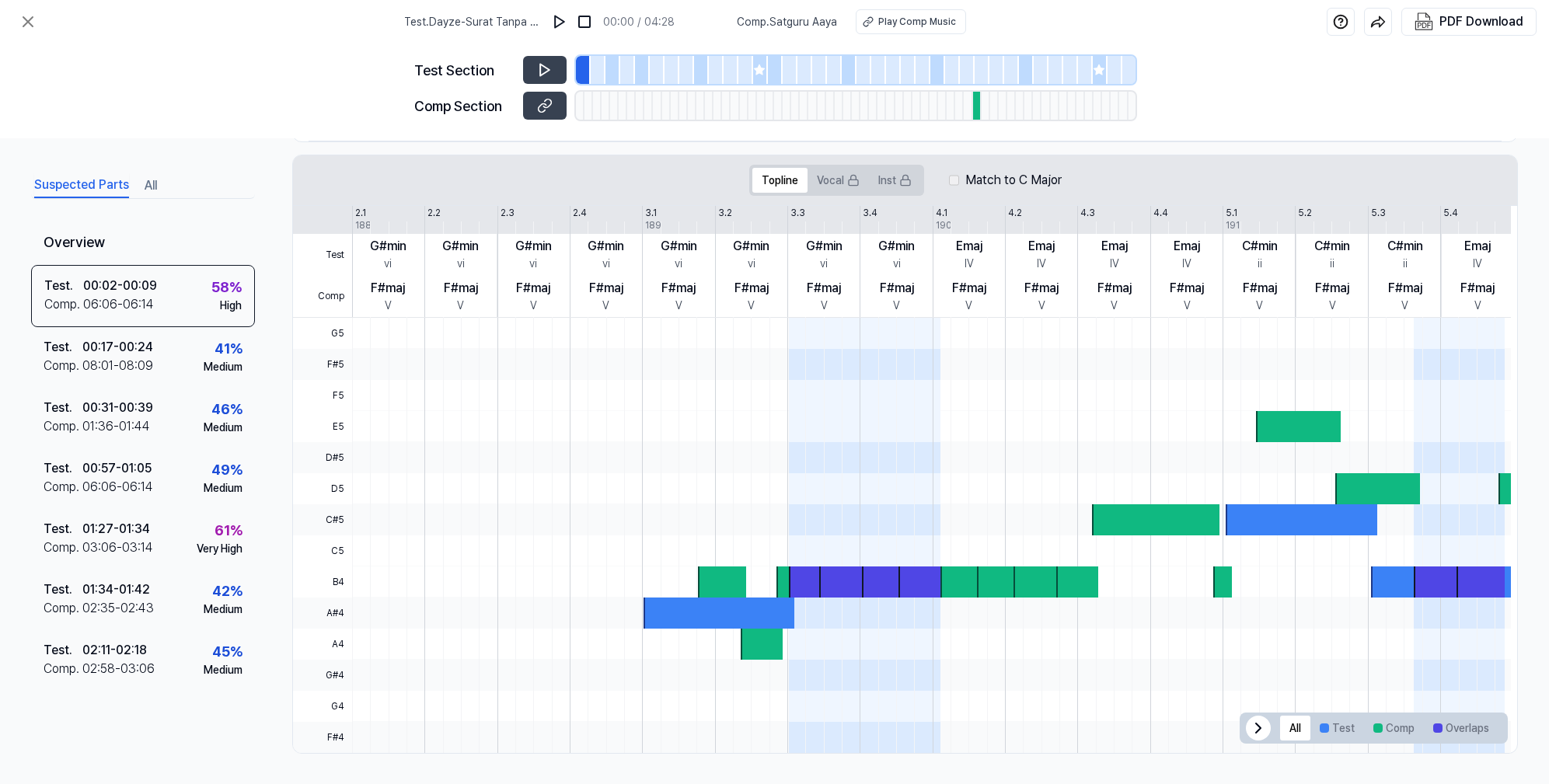
drag, startPoint x: 556, startPoint y: 62, endPoint x: 581, endPoint y: 61, distance: 25.0
click at [556, 62] on button at bounding box center [544, 69] width 43 height 28
click at [924, 66] on div at bounding box center [922, 69] width 15 height 28
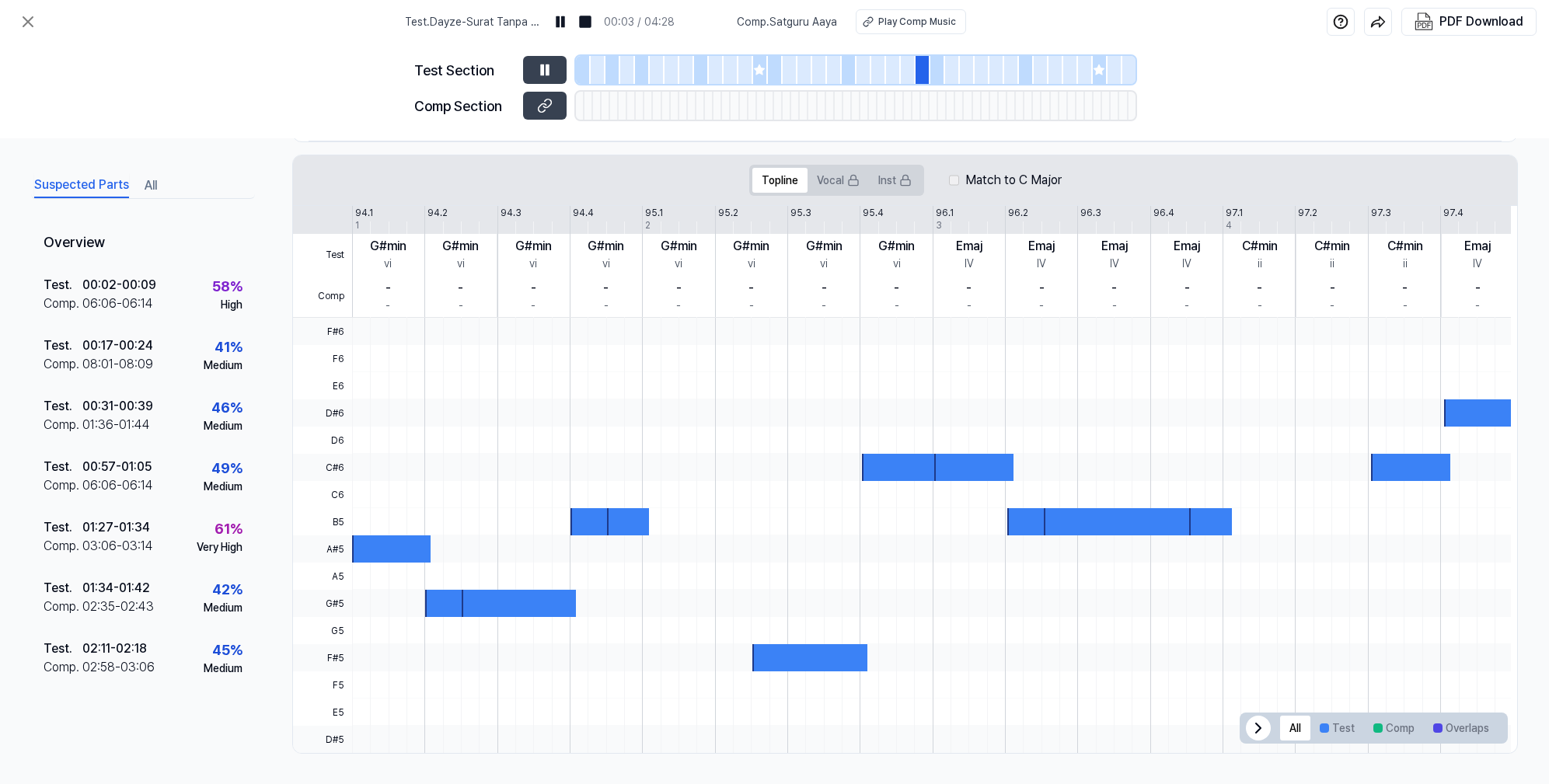
click at [963, 69] on div at bounding box center [967, 69] width 15 height 28
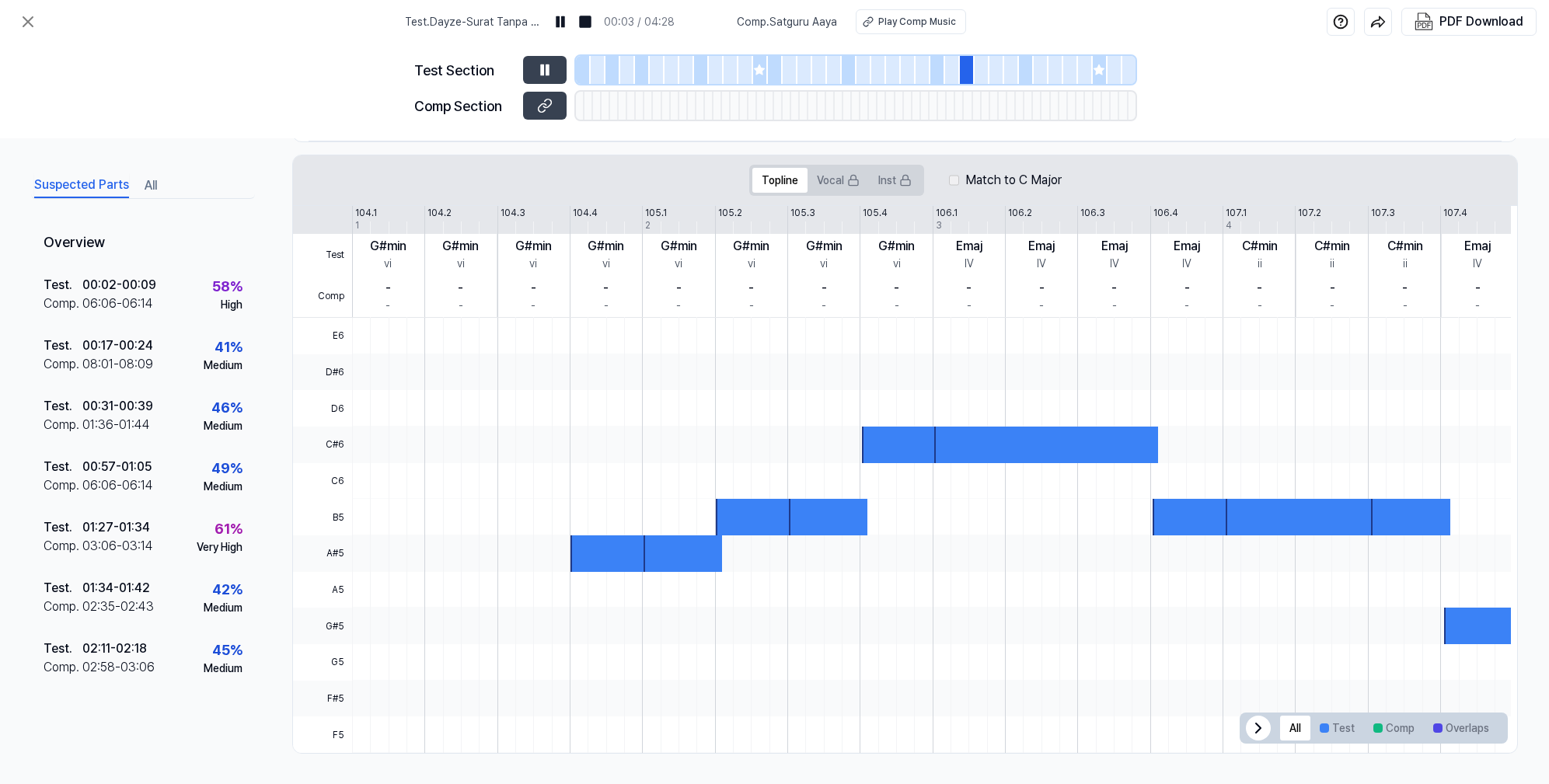
click at [1020, 73] on div at bounding box center [1026, 69] width 15 height 28
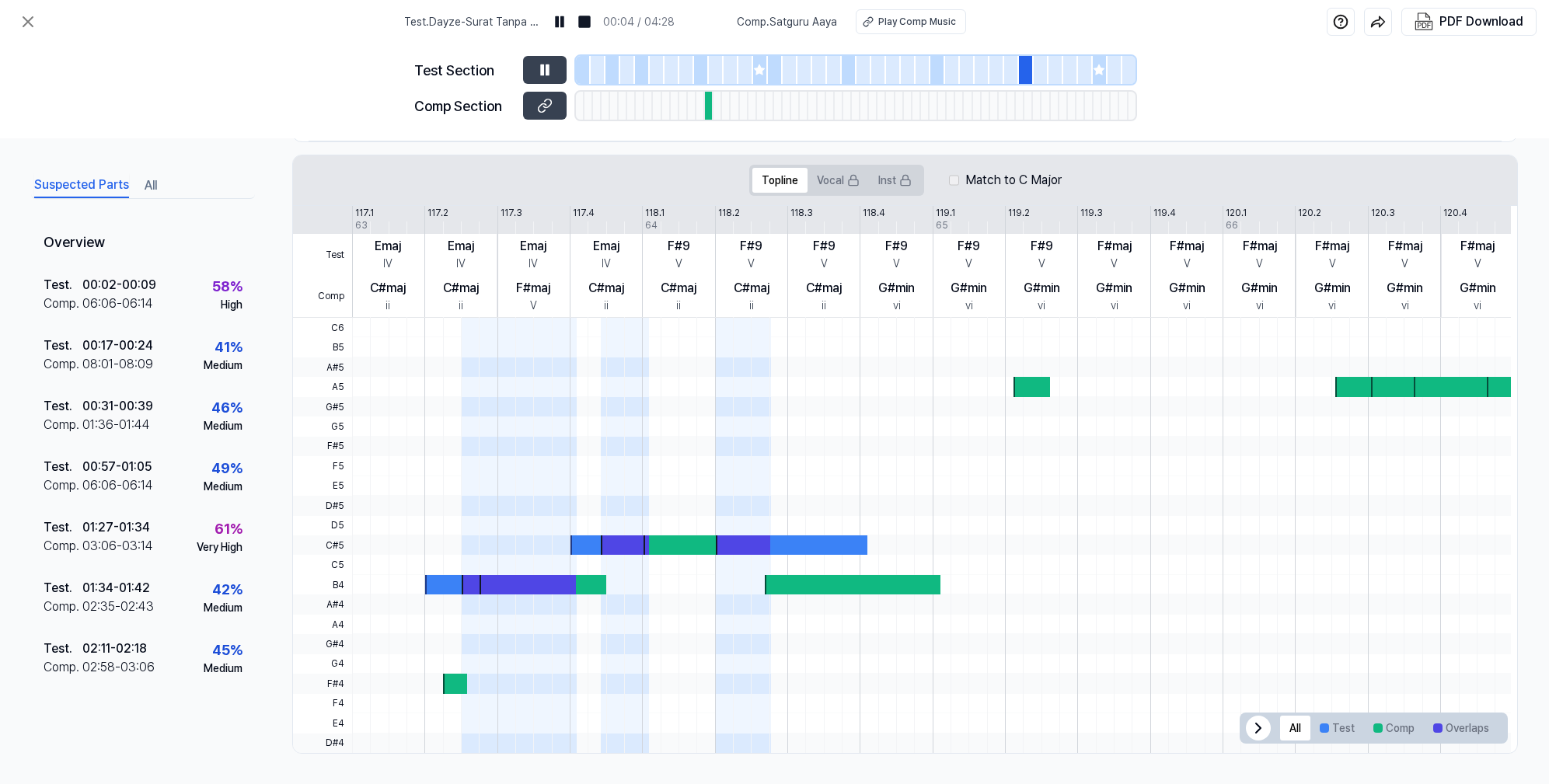
click at [989, 65] on div at bounding box center [997, 69] width 15 height 28
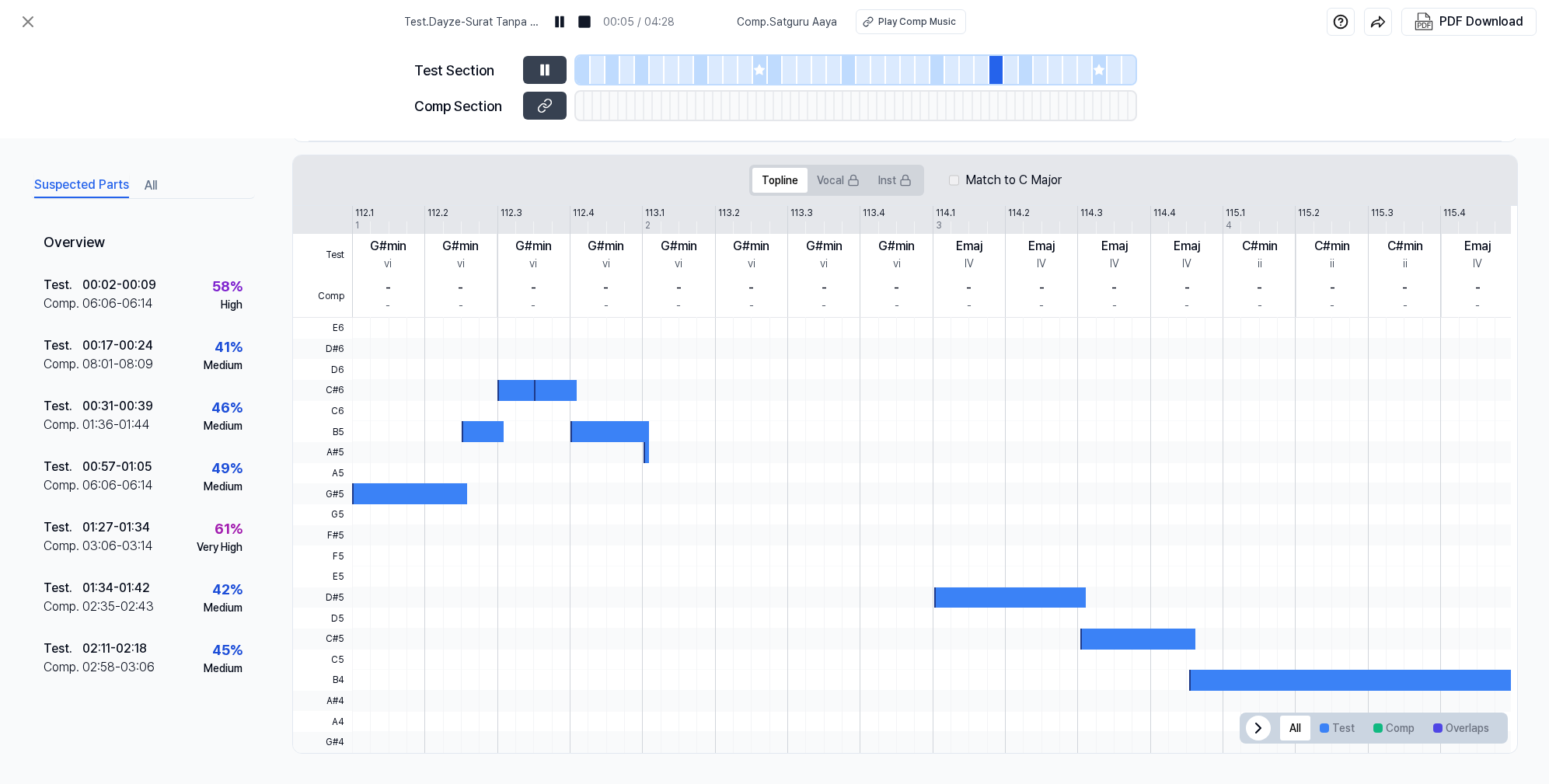
click at [1011, 65] on div at bounding box center [1011, 69] width 15 height 28
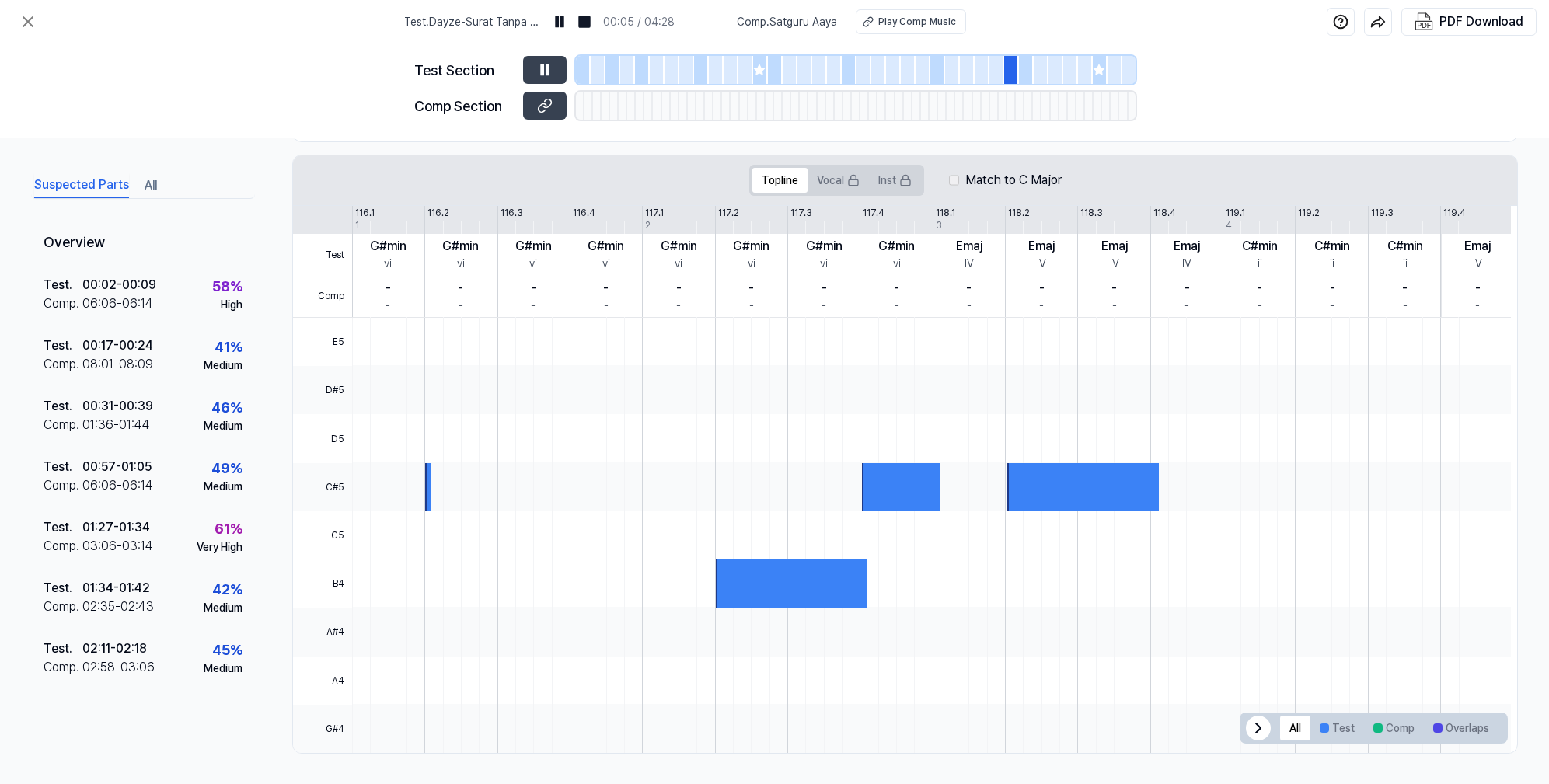
click at [1020, 66] on div at bounding box center [1026, 69] width 15 height 28
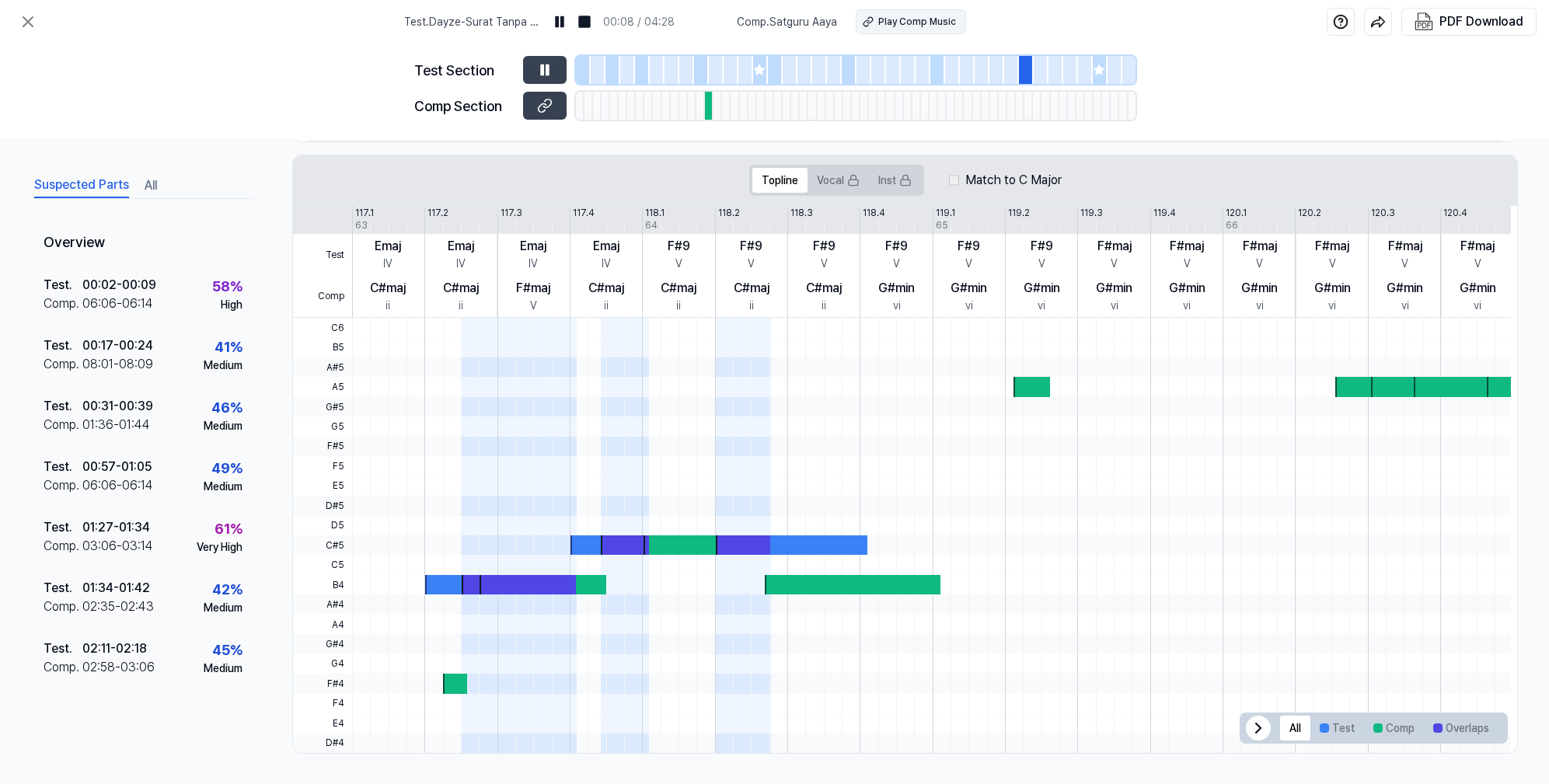
click at [886, 26] on div "Play Comp Music" at bounding box center [917, 21] width 78 height 14
click at [776, 20] on span "Comp . Satguru Aaya" at bounding box center [787, 22] width 100 height 16
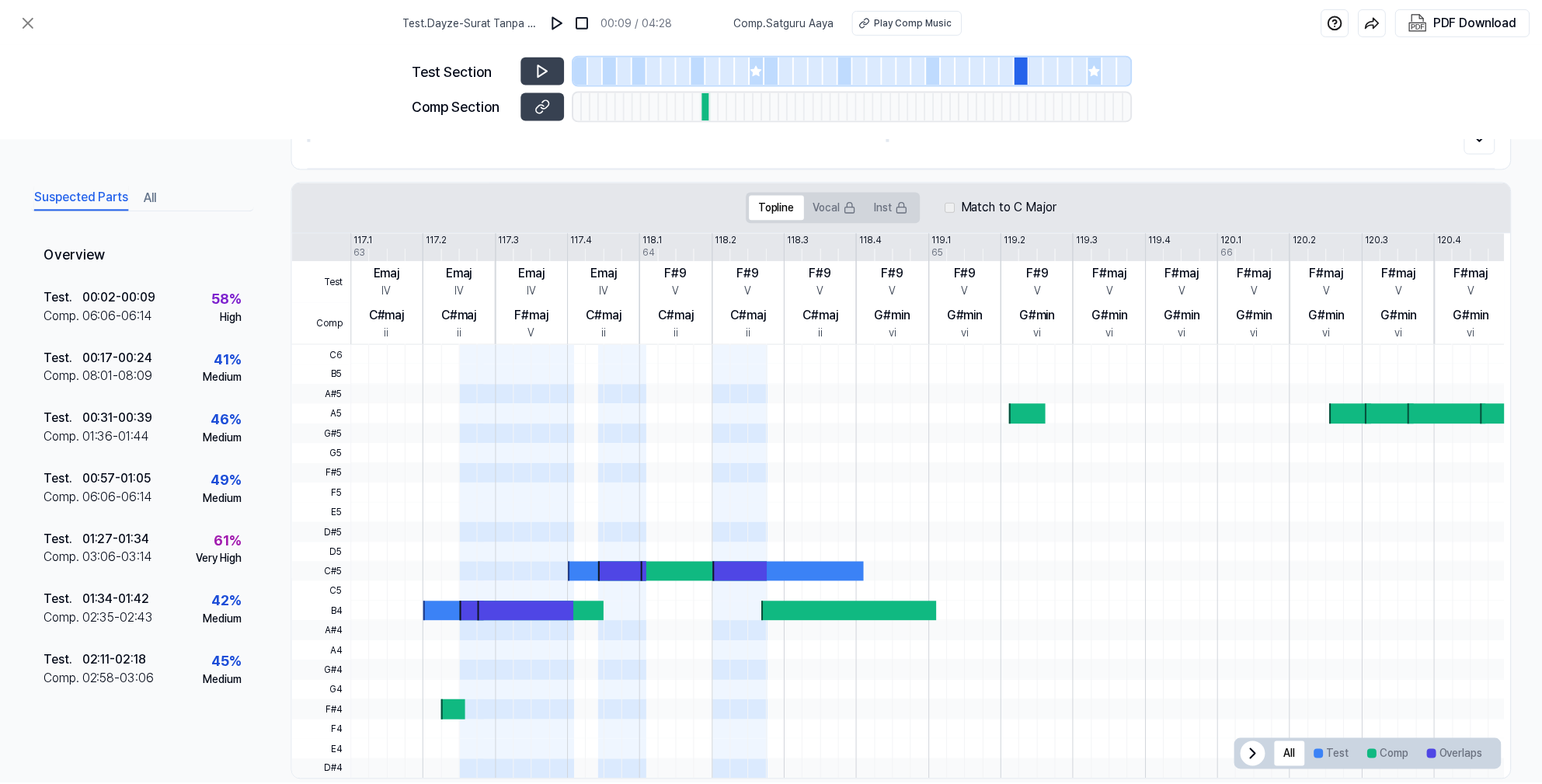
scroll to position [43, 0]
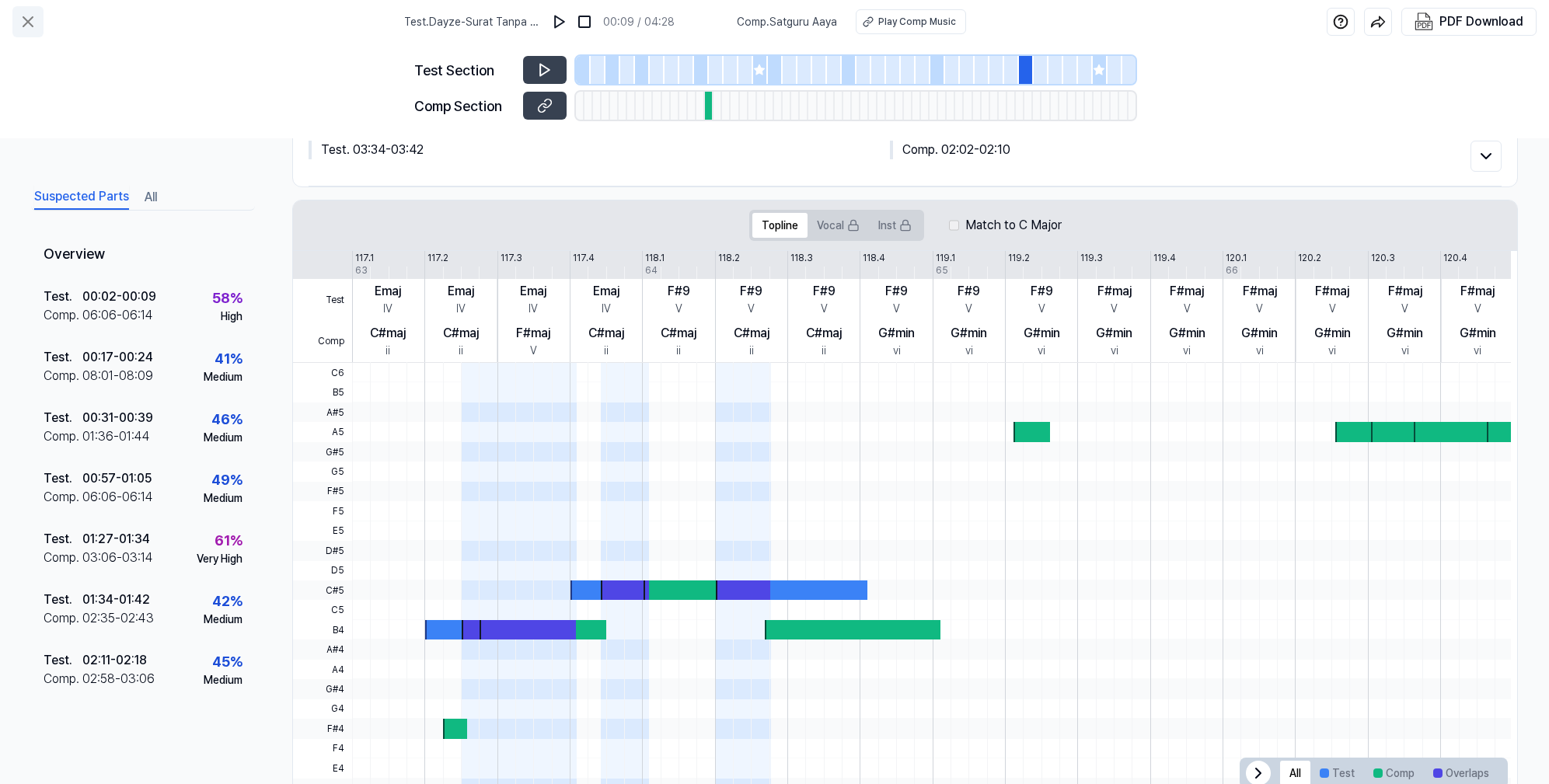
click at [31, 20] on icon at bounding box center [28, 21] width 19 height 19
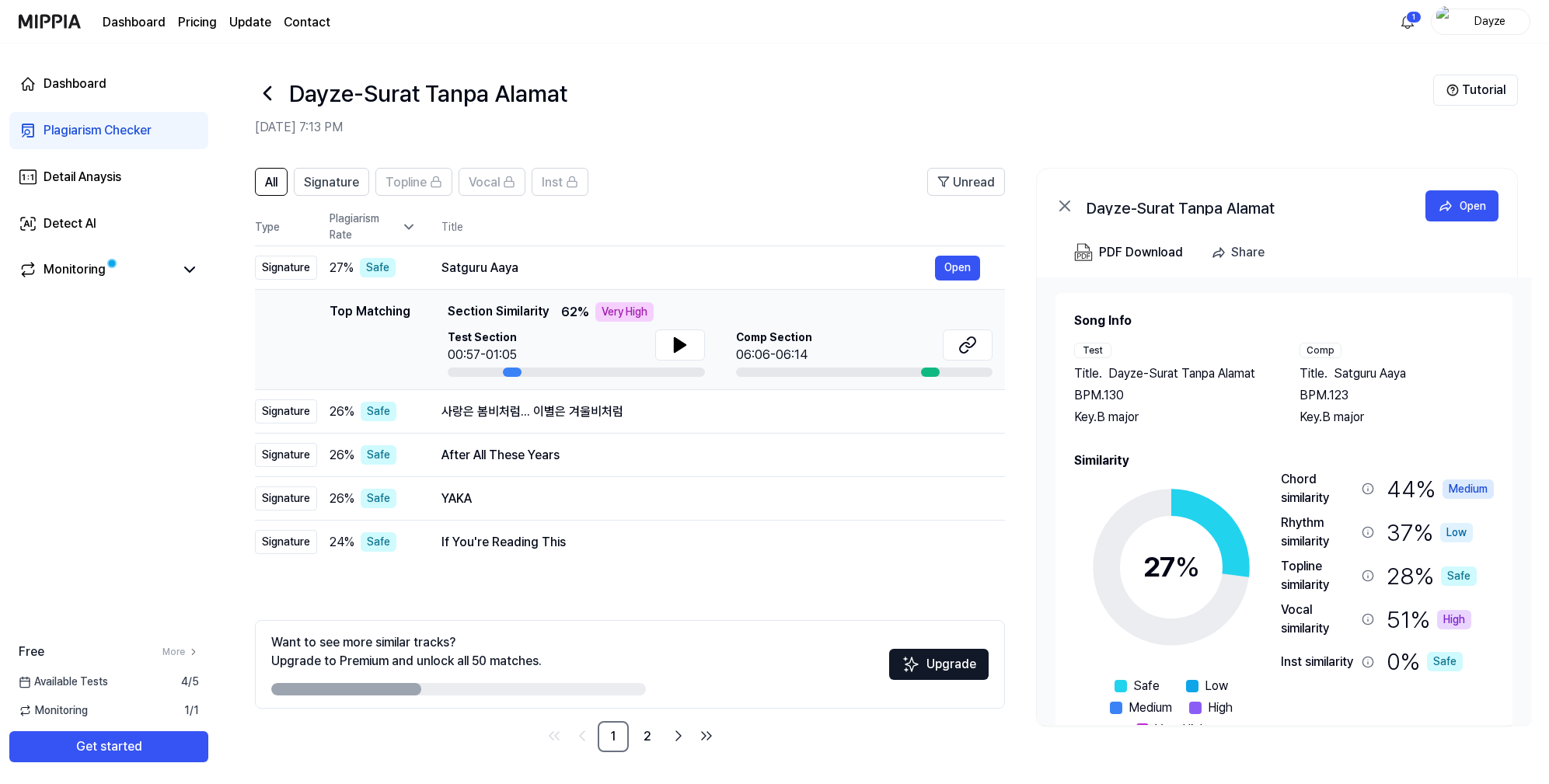
drag, startPoint x: 475, startPoint y: 345, endPoint x: 505, endPoint y: 355, distance: 31.6
click at [475, 345] on div "00:57-01:05" at bounding box center [482, 354] width 69 height 19
click at [661, 341] on button at bounding box center [680, 345] width 50 height 31
click at [667, 342] on button at bounding box center [680, 345] width 50 height 31
click at [264, 91] on icon at bounding box center [267, 93] width 7 height 12
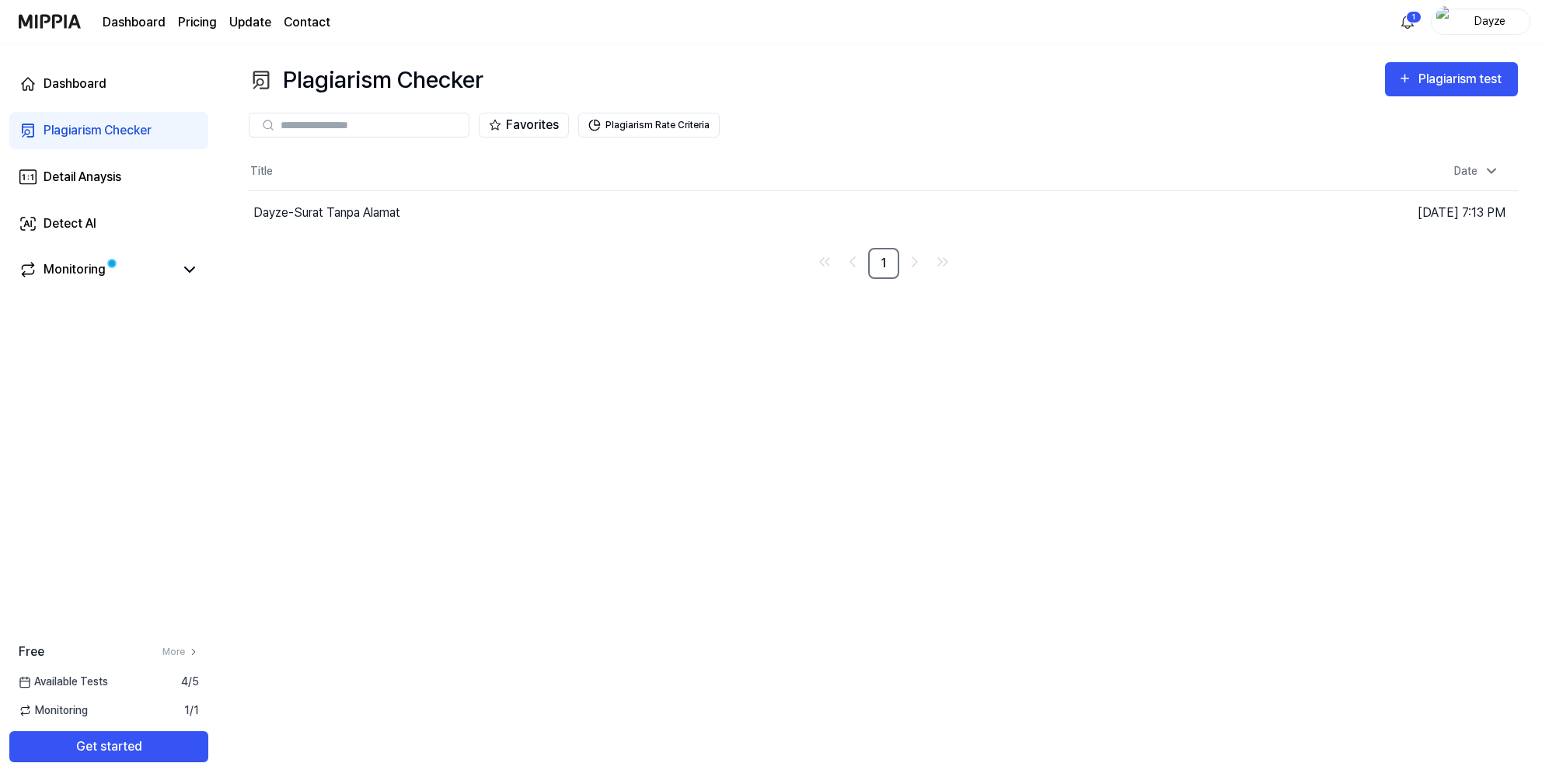
click at [143, 138] on div "Plagiarism Checker" at bounding box center [97, 130] width 108 height 19
click at [125, 182] on link "Detail Anaysis" at bounding box center [109, 177] width 199 height 38
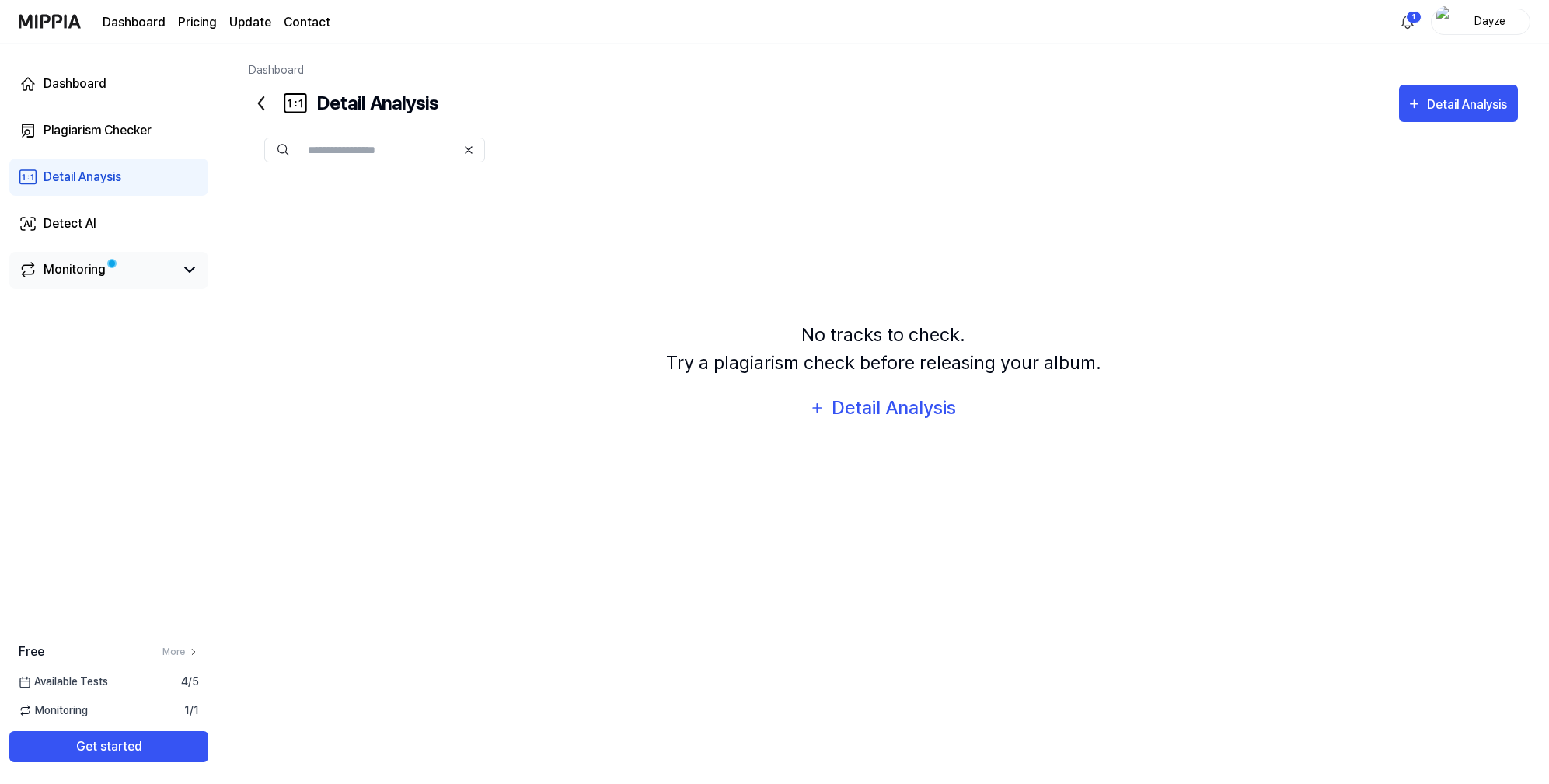
click at [109, 265] on span at bounding box center [112, 264] width 7 height 7
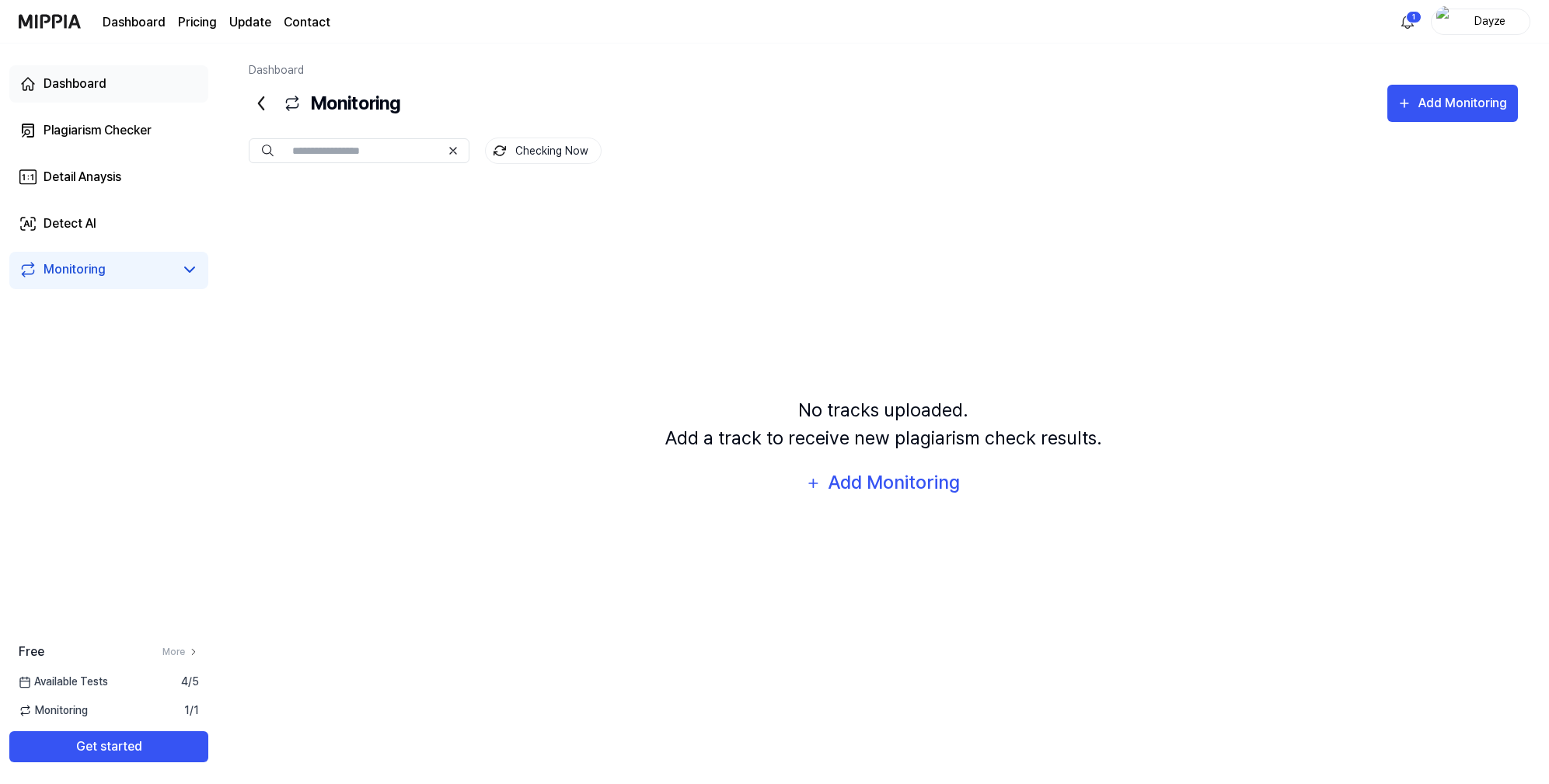
click at [57, 90] on div "Dashboard" at bounding box center [74, 83] width 63 height 19
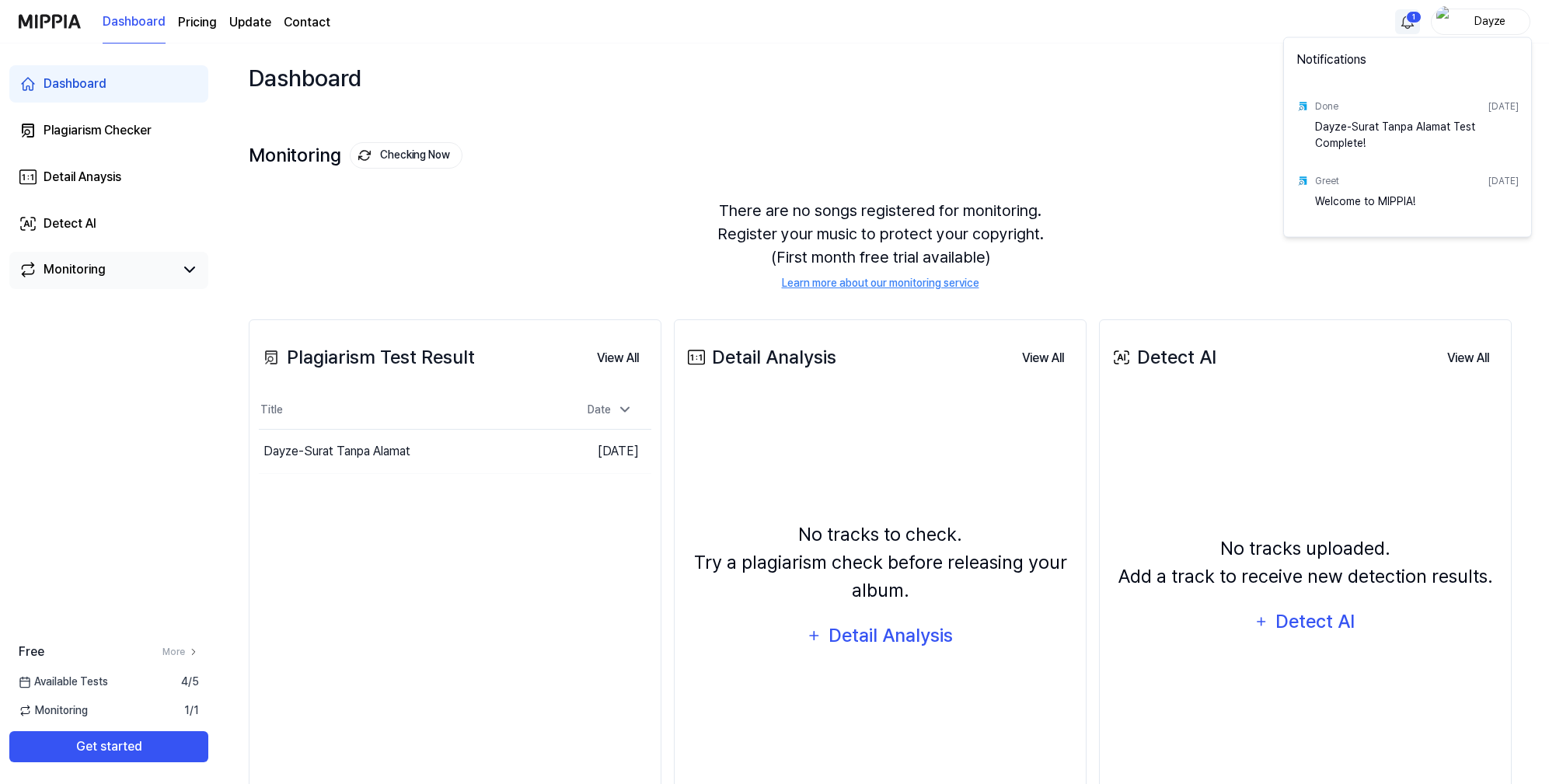
click at [1399, 18] on html "Dashboard Pricing Update Contact 1 Dayze Dashboard Plagiarism Checker Detail An…" at bounding box center [774, 392] width 1549 height 784
click at [1342, 137] on div "Dayze-Surat Tanpa Alamat Test Complete!" at bounding box center [1416, 135] width 203 height 31
drag, startPoint x: 1430, startPoint y: 119, endPoint x: 966, endPoint y: 162, distance: 466.0
click at [1387, 123] on div "Dayze-Surat Tanpa Alamat Test Complete!" at bounding box center [1416, 135] width 203 height 31
drag, startPoint x: 969, startPoint y: 159, endPoint x: 830, endPoint y: 162, distance: 139.0
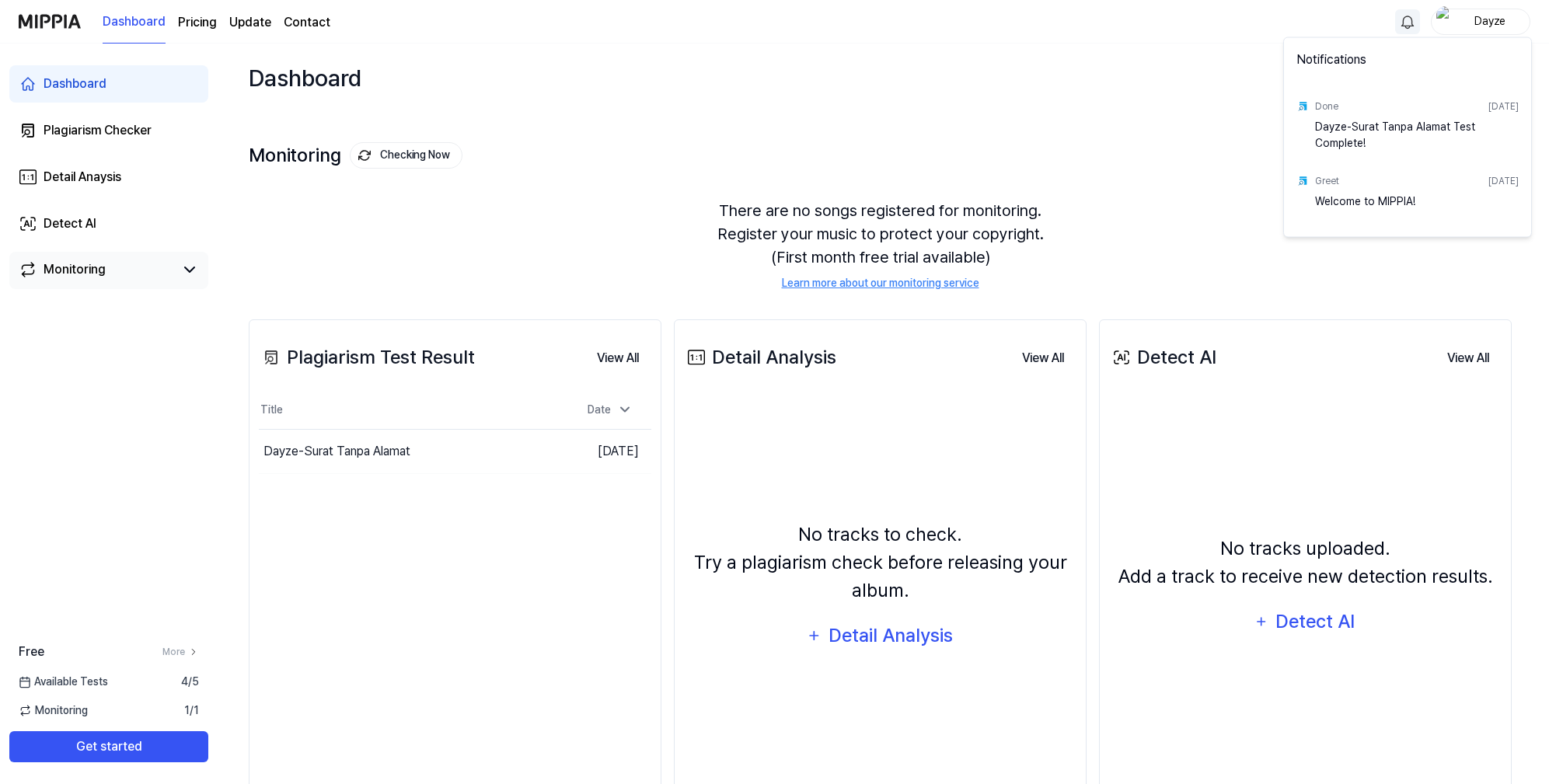
click at [969, 159] on html "Dashboard Pricing Update Contact Dayze Dashboard Plagiarism Checker Detail Anay…" at bounding box center [774, 392] width 1549 height 784
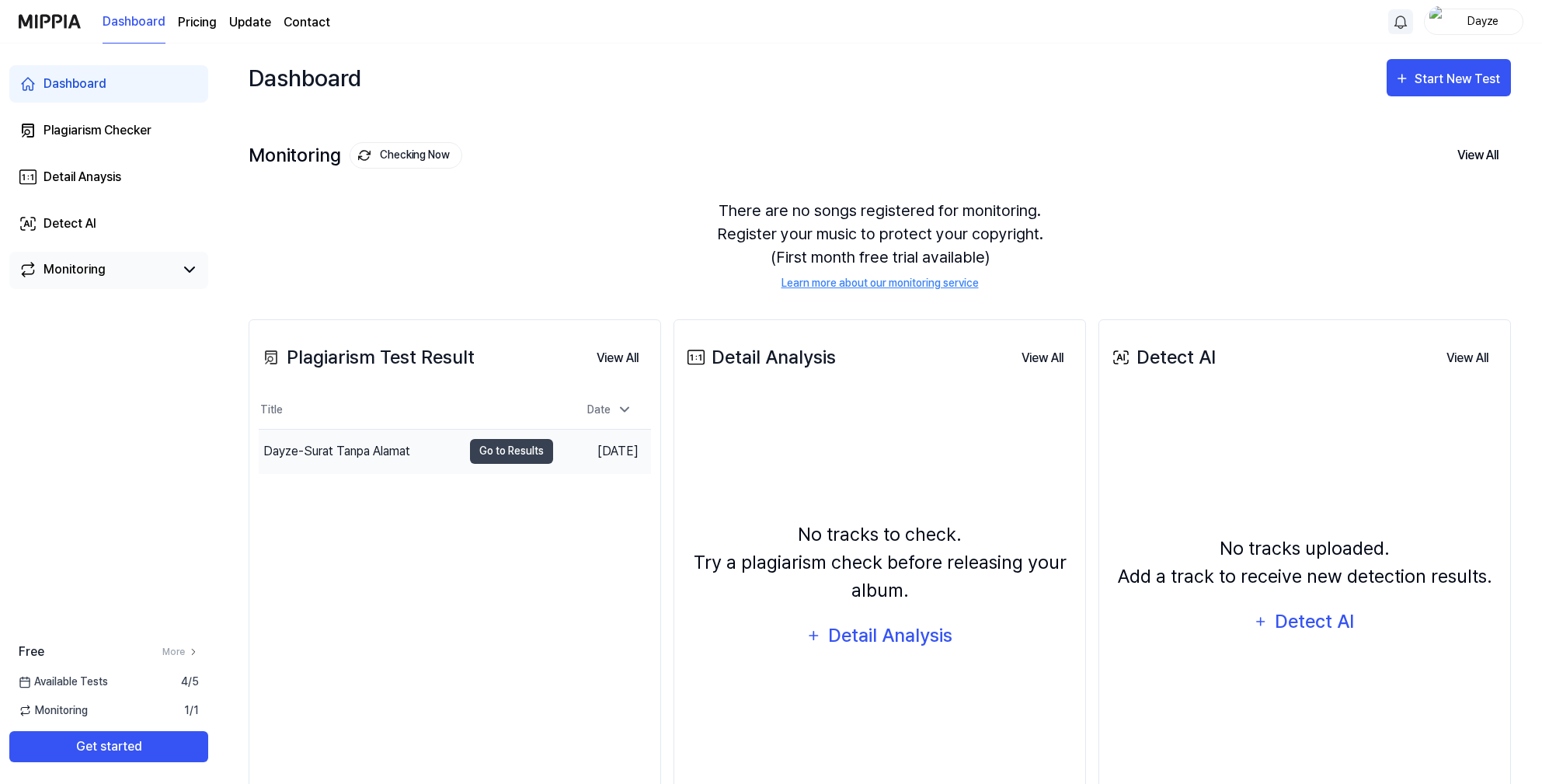
scroll to position [8, 0]
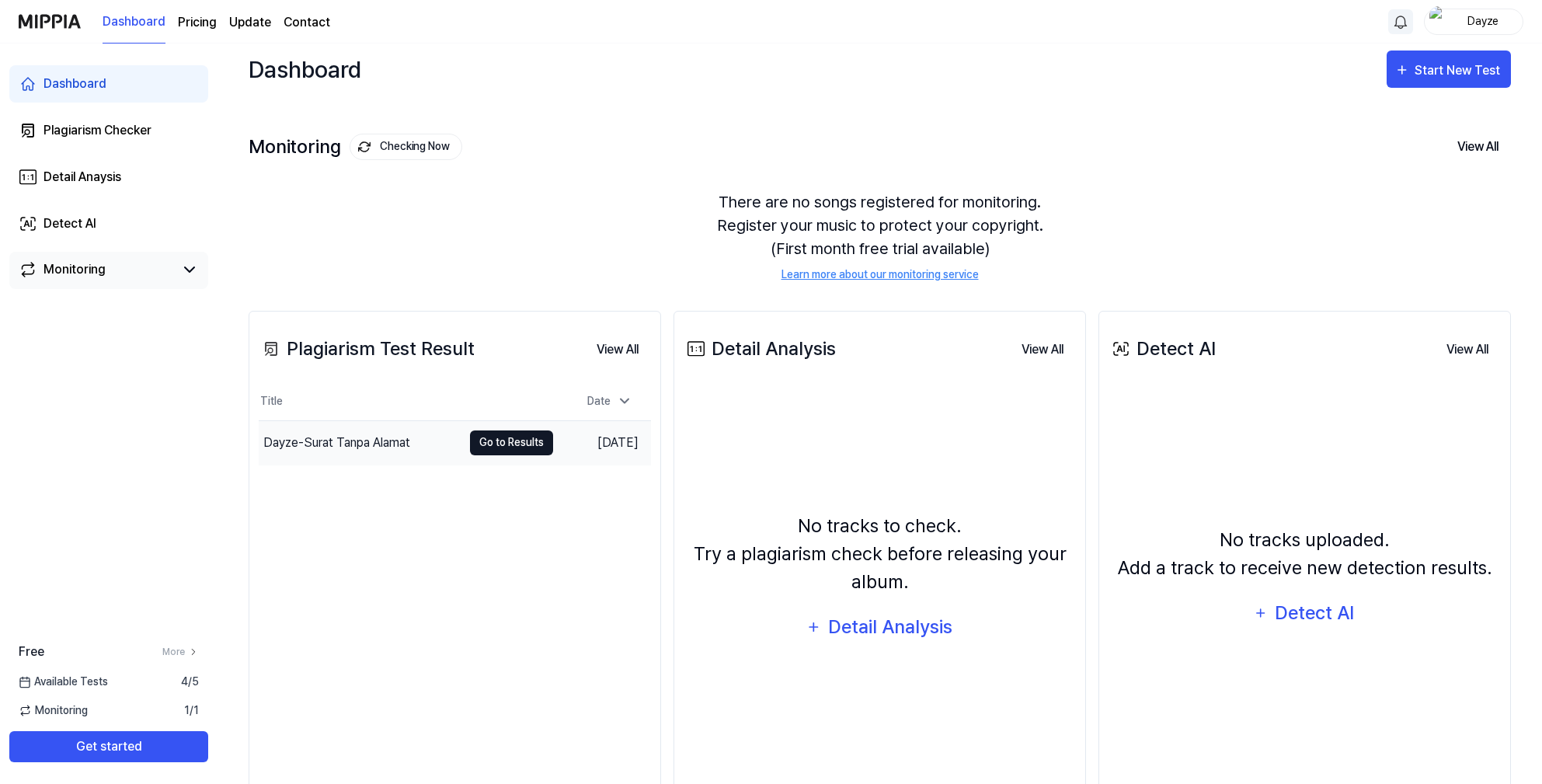
click at [489, 449] on button "Go to Results" at bounding box center [511, 443] width 83 height 24
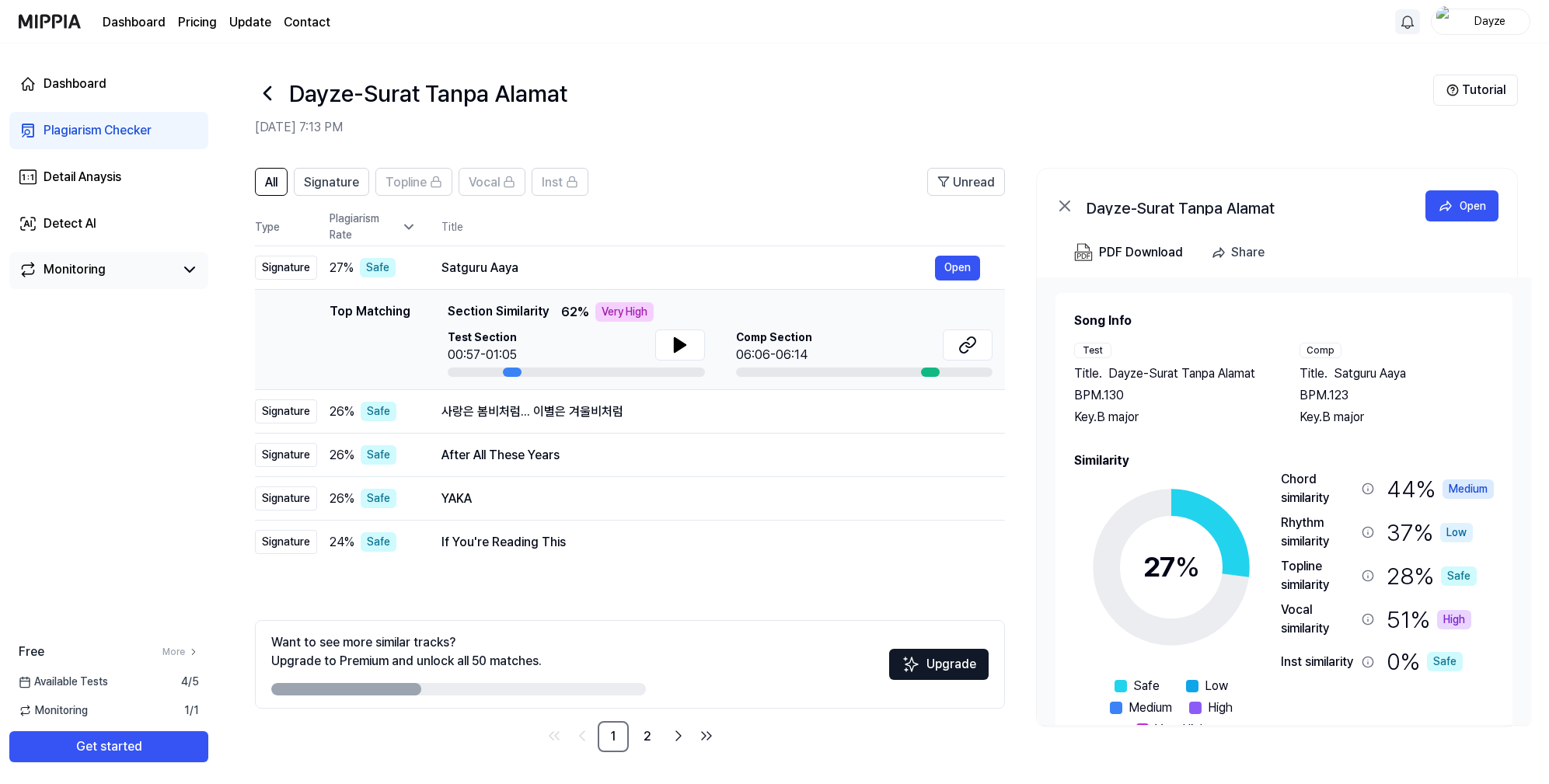
click at [631, 314] on div "Very High" at bounding box center [624, 312] width 58 height 20
click at [666, 413] on div "사랑은 봄비처럼... 이별은 겨울비처럼" at bounding box center [688, 412] width 493 height 19
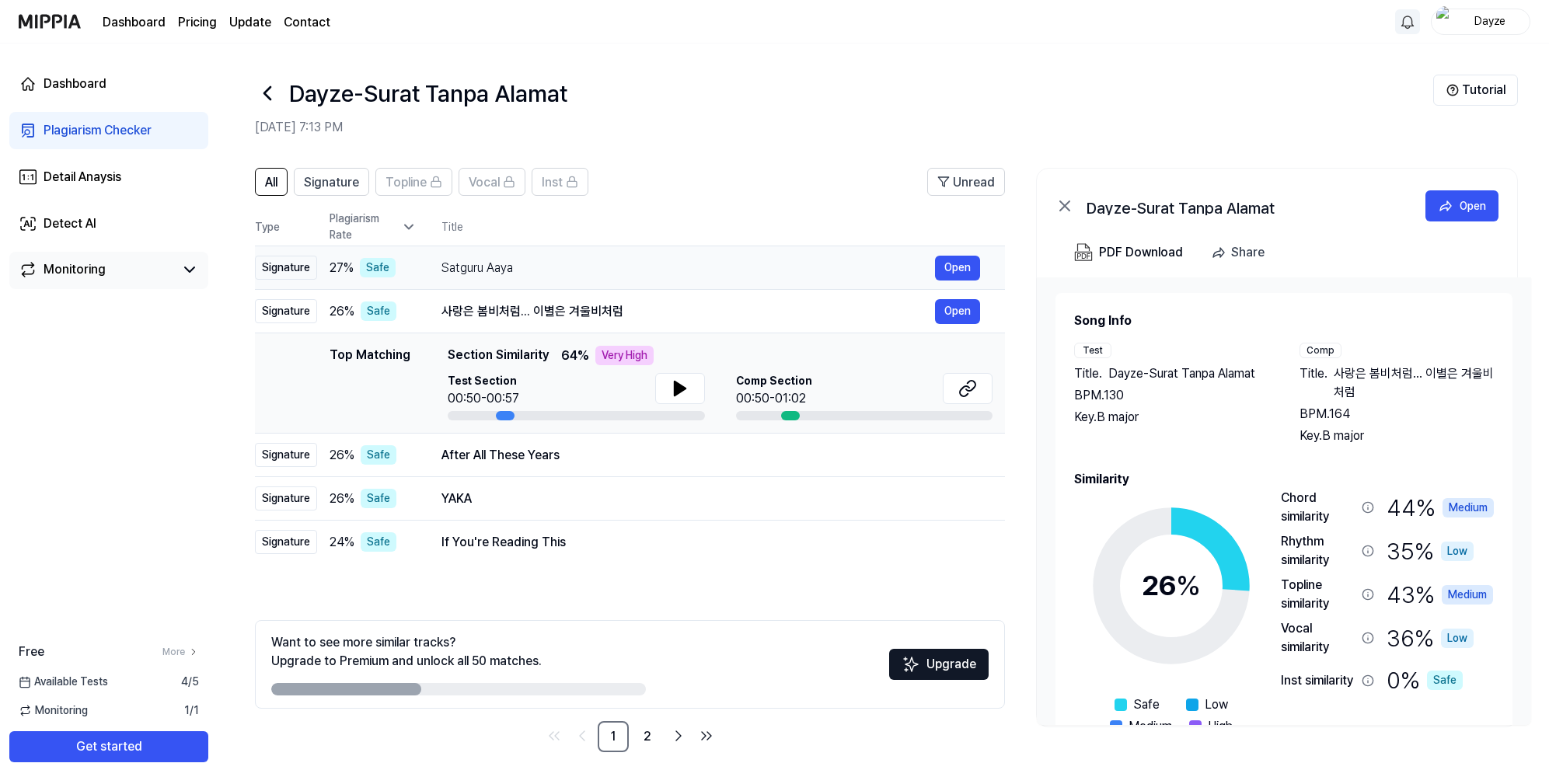
click at [495, 257] on div "Satguru Aaya Open" at bounding box center [710, 268] width 538 height 24
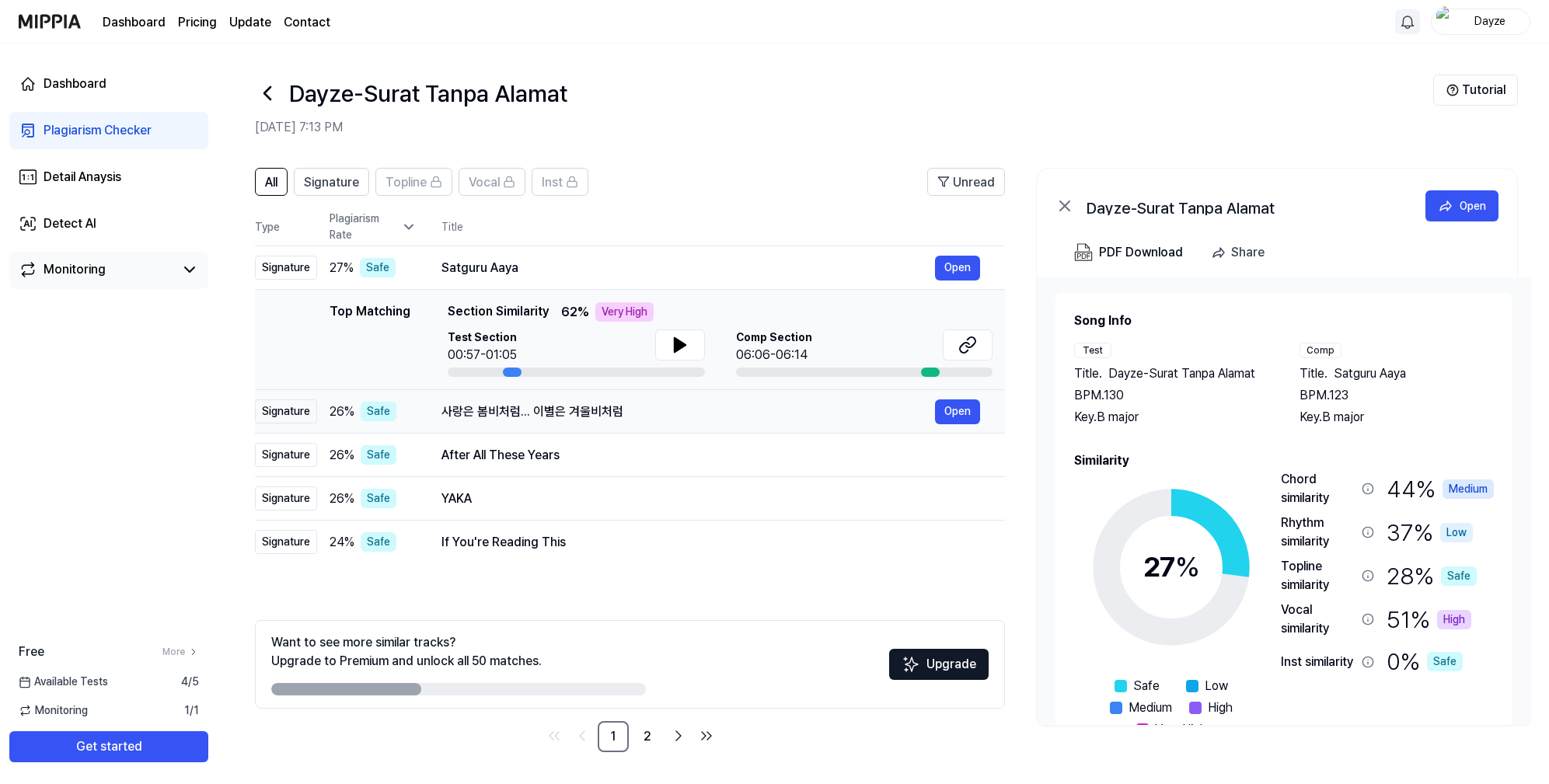
click at [564, 399] on div "사랑은 봄비처럼... 이별은 겨울비처럼 Open" at bounding box center [710, 412] width 538 height 24
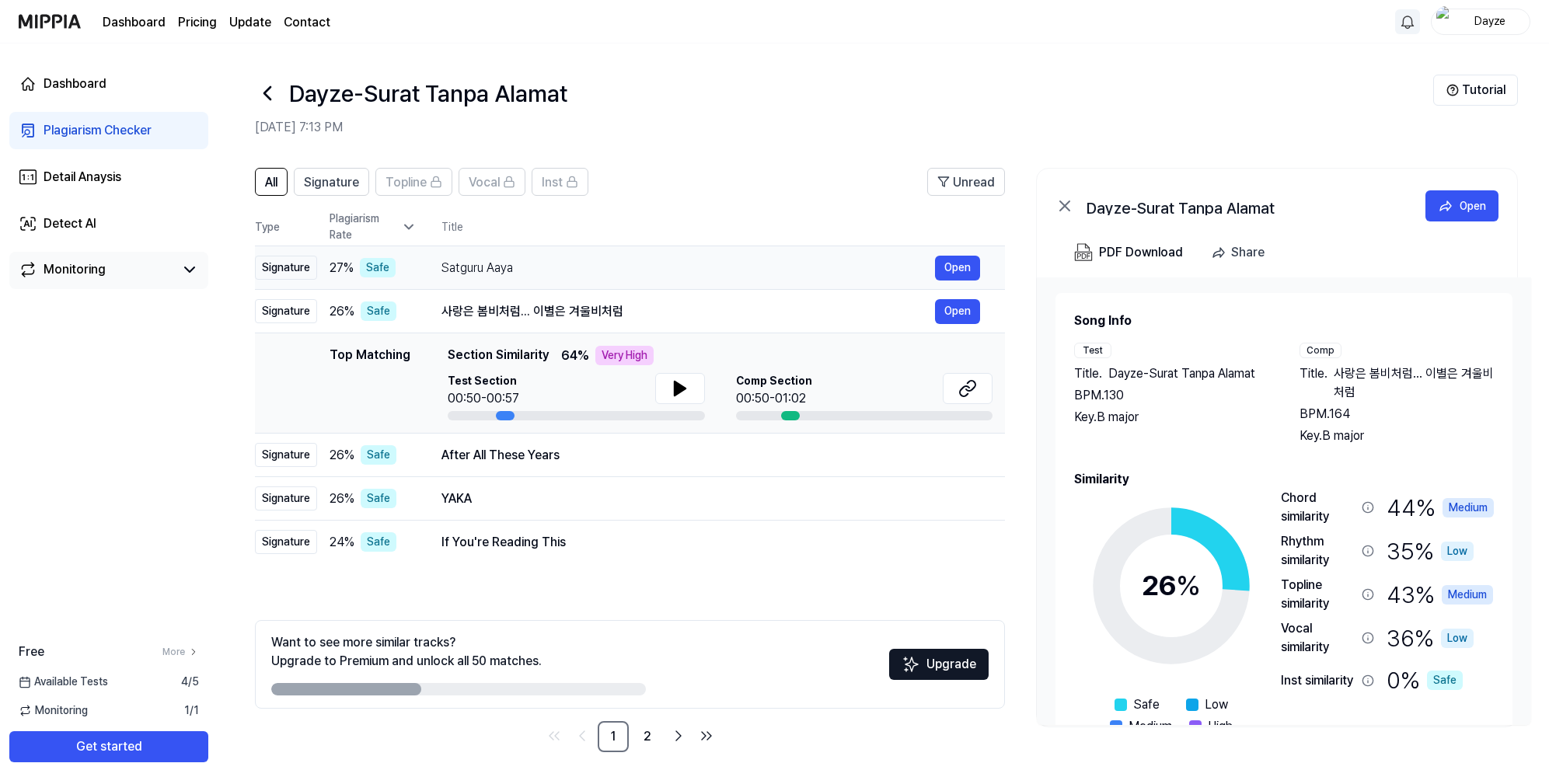
click at [547, 265] on div "Satguru Aaya" at bounding box center [688, 268] width 493 height 19
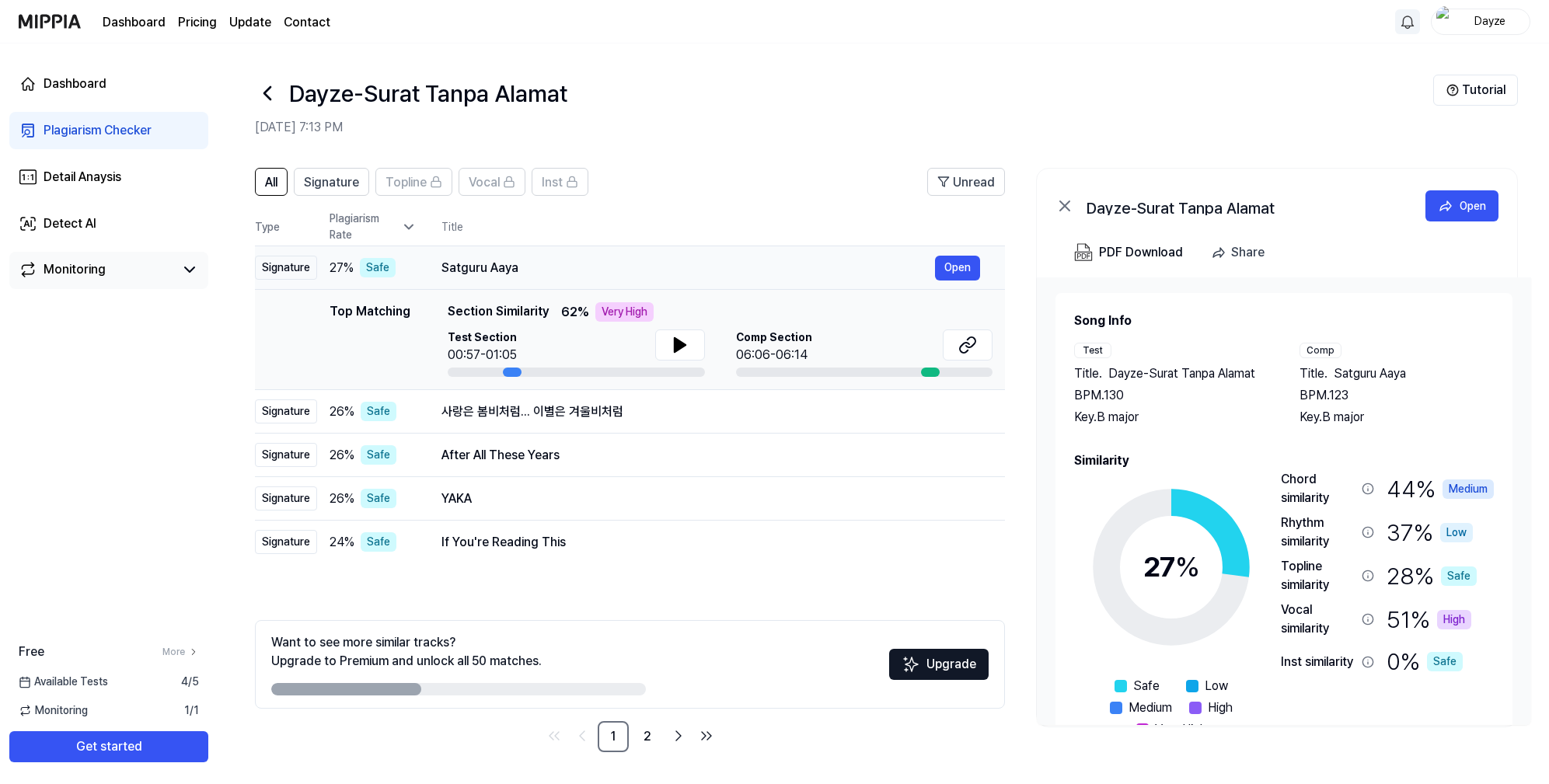
click at [533, 263] on div "Satguru Aaya" at bounding box center [688, 268] width 493 height 19
click at [404, 228] on icon at bounding box center [408, 226] width 16 height 16
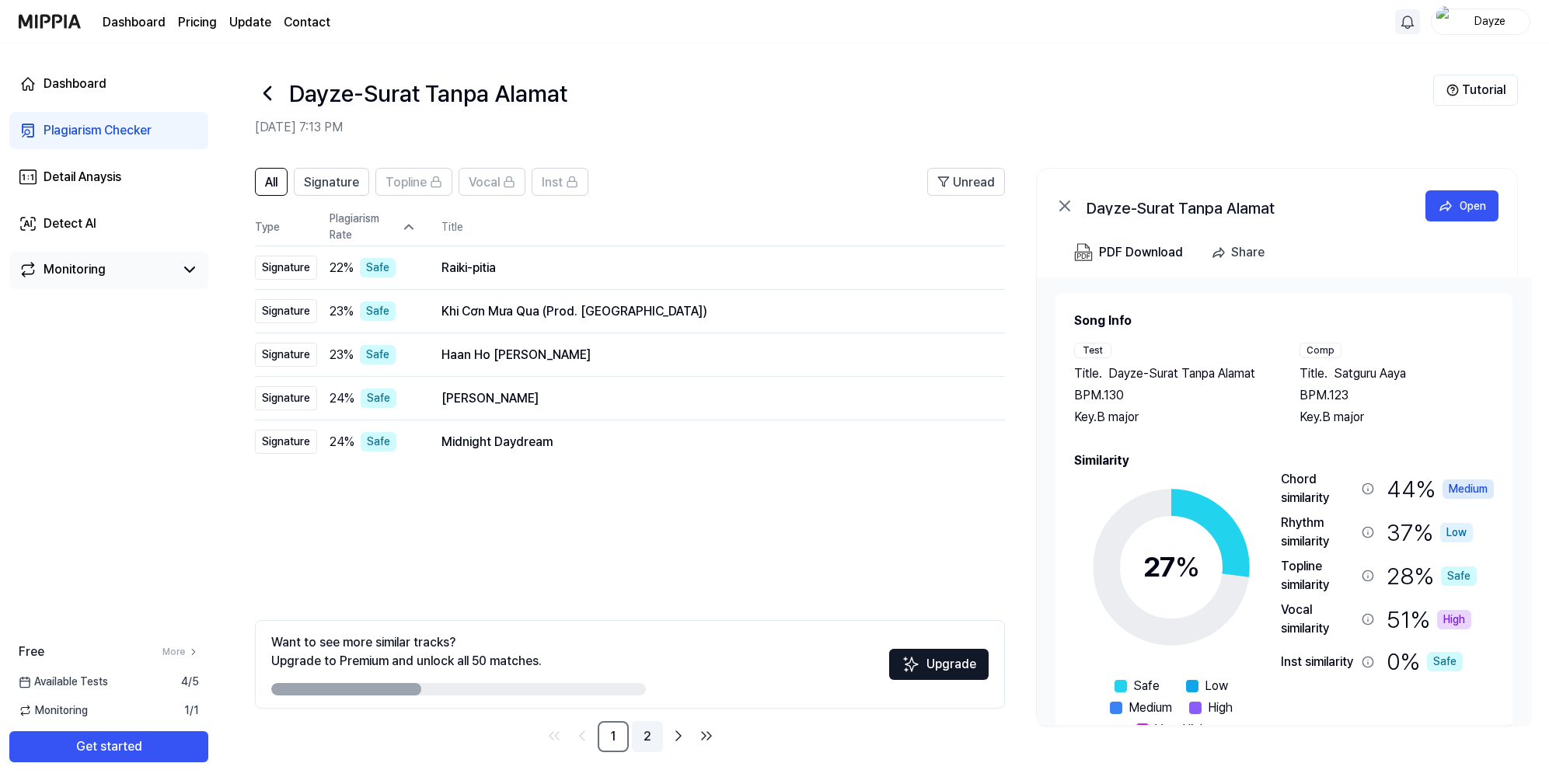
click at [645, 737] on link "2" at bounding box center [647, 737] width 31 height 31
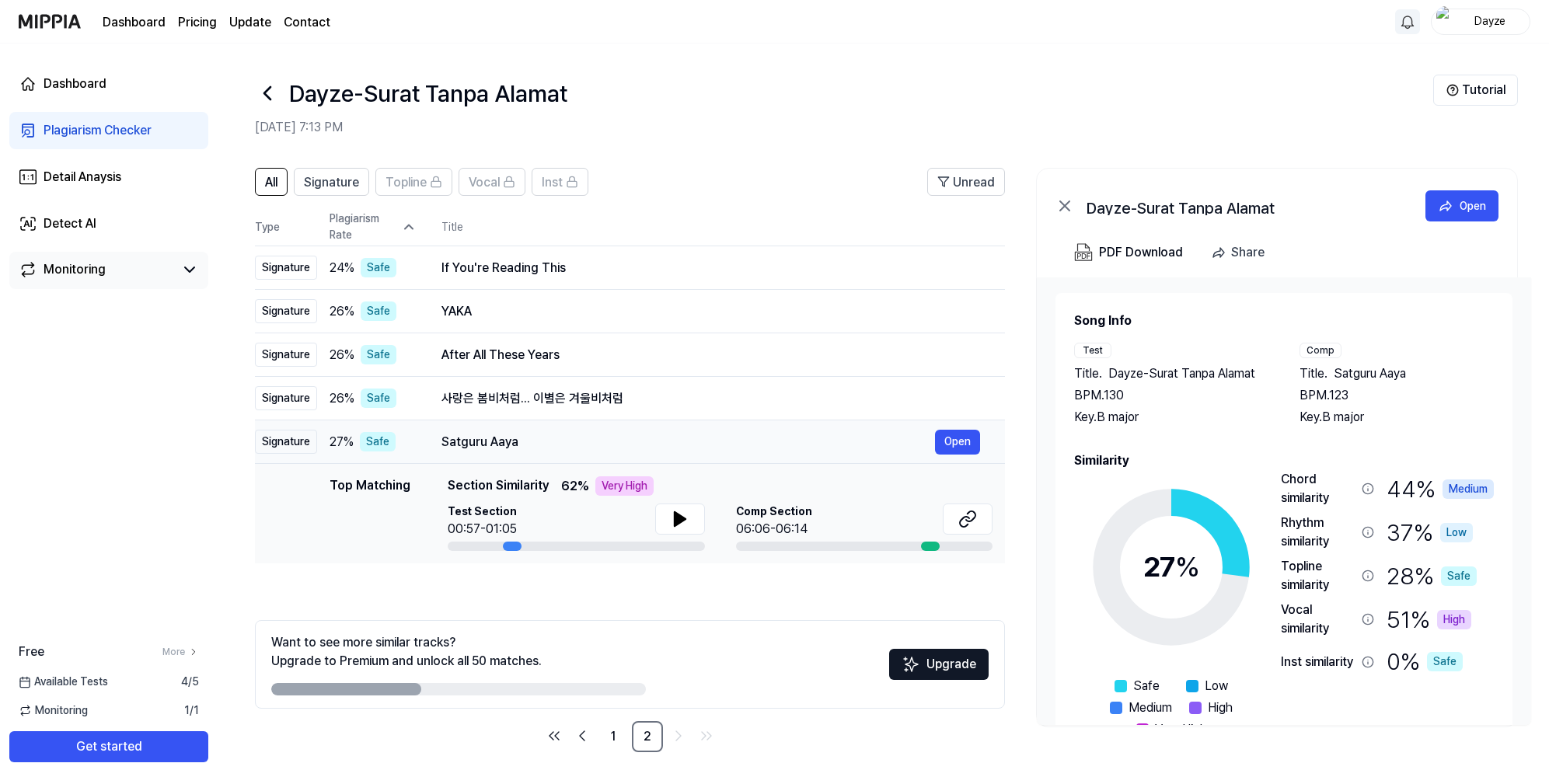
click at [487, 442] on div "Satguru Aaya" at bounding box center [688, 442] width 493 height 19
